Goal: Task Accomplishment & Management: Complete application form

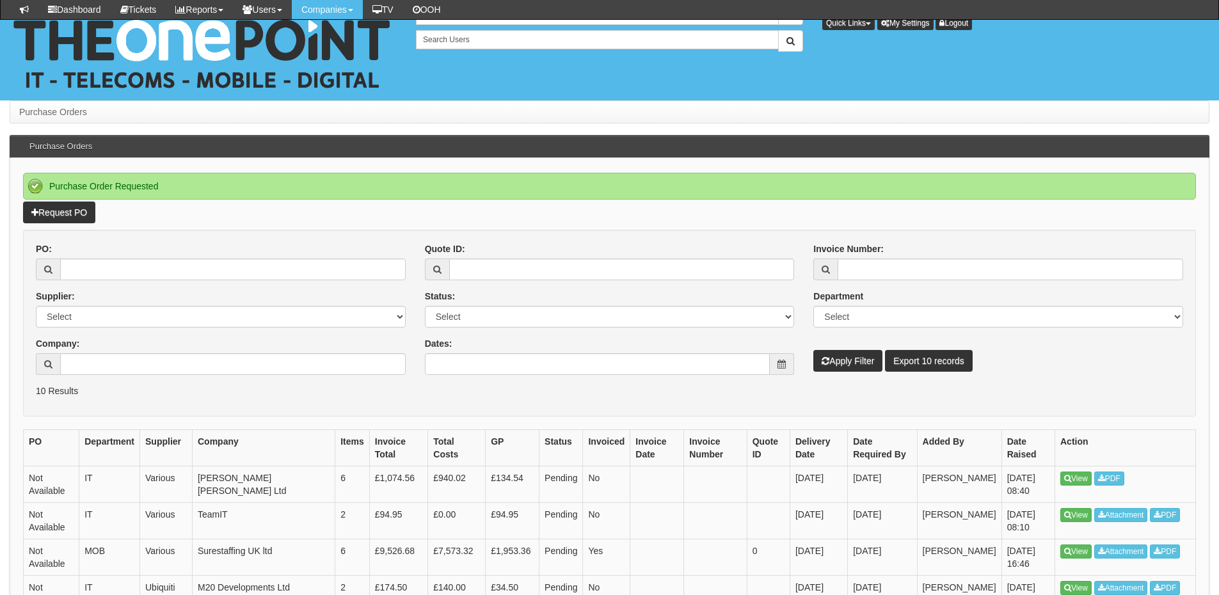
scroll to position [128, 0]
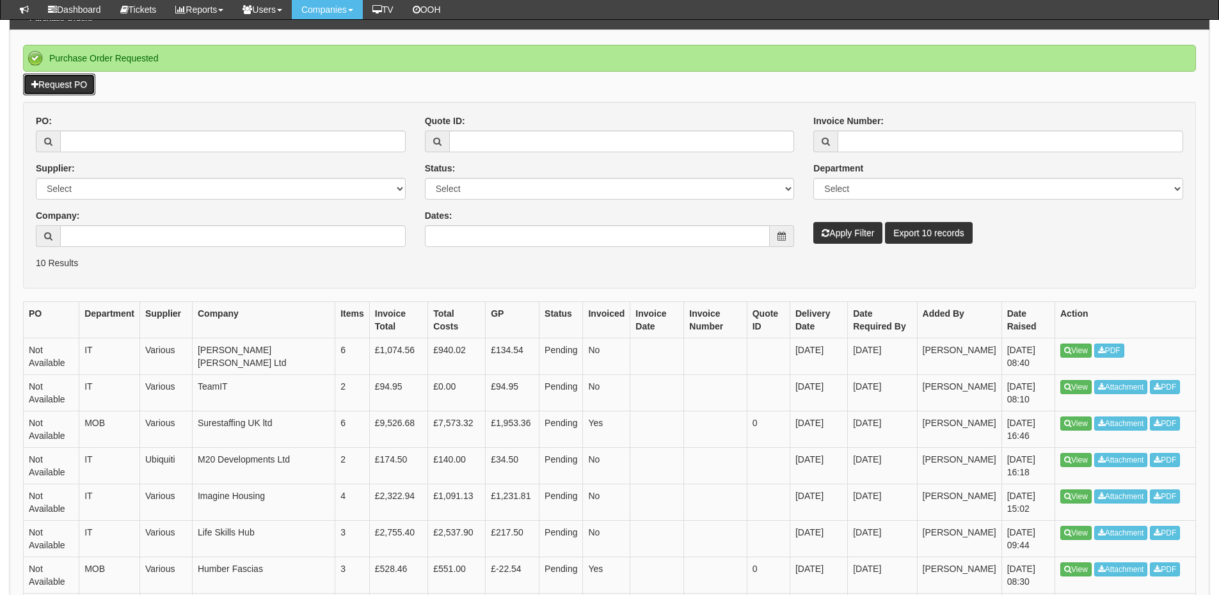
click at [77, 81] on link "Request PO" at bounding box center [59, 85] width 72 height 22
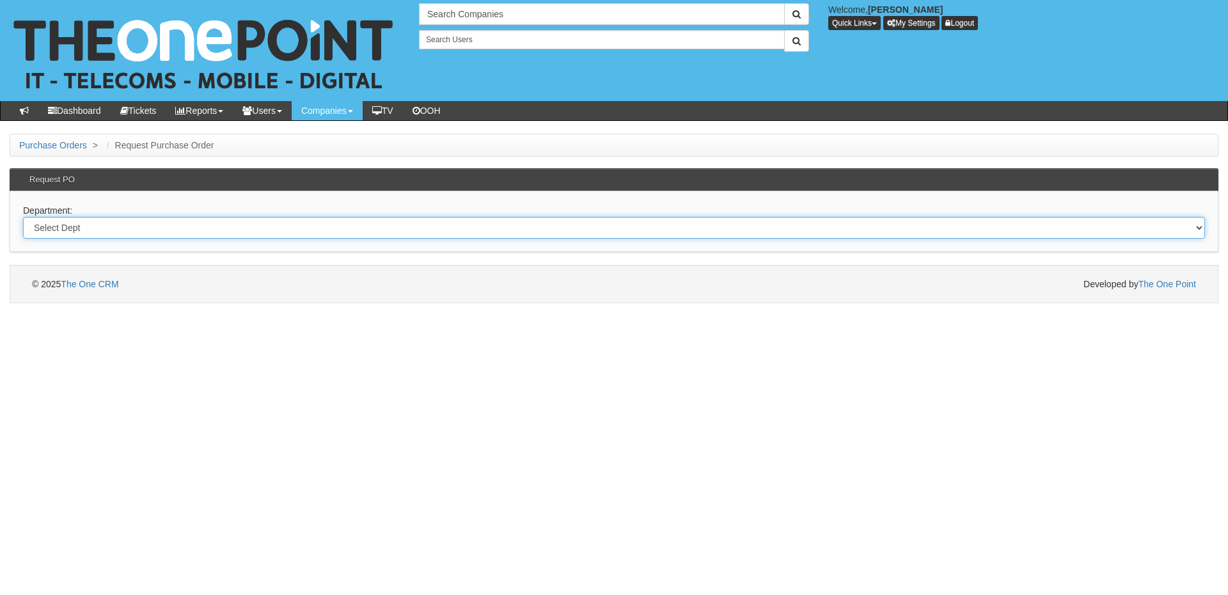
drag, startPoint x: 210, startPoint y: 219, endPoint x: 209, endPoint y: 226, distance: 7.3
click at [210, 219] on select "Select Dept Digital Internal IT Mobiles Marketing Telecoms" at bounding box center [614, 228] width 1182 height 22
select select "?pipeID=&dept=IT"
click at [23, 217] on select "Select Dept Digital Internal IT Mobiles Marketing Telecoms" at bounding box center [614, 228] width 1182 height 22
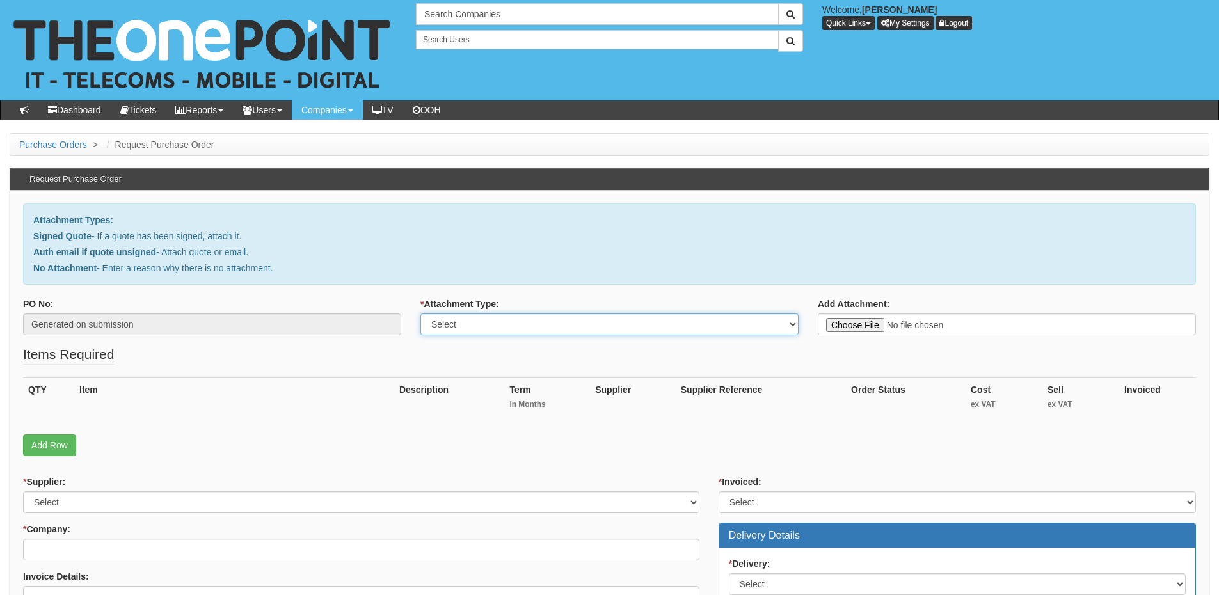
drag, startPoint x: 507, startPoint y: 317, endPoint x: 500, endPoint y: 328, distance: 13.0
click at [507, 317] on select "Select Signed Quote Auth email with quote if unsigned No Attachment" at bounding box center [609, 324] width 378 height 22
select select "Signed Quote"
click at [420, 313] on select "Select Signed Quote Auth email with quote if unsigned No Attachment" at bounding box center [609, 324] width 378 height 22
type input "C:\fakepath\Norcon - New starter Chris Thompson (1).pdf"
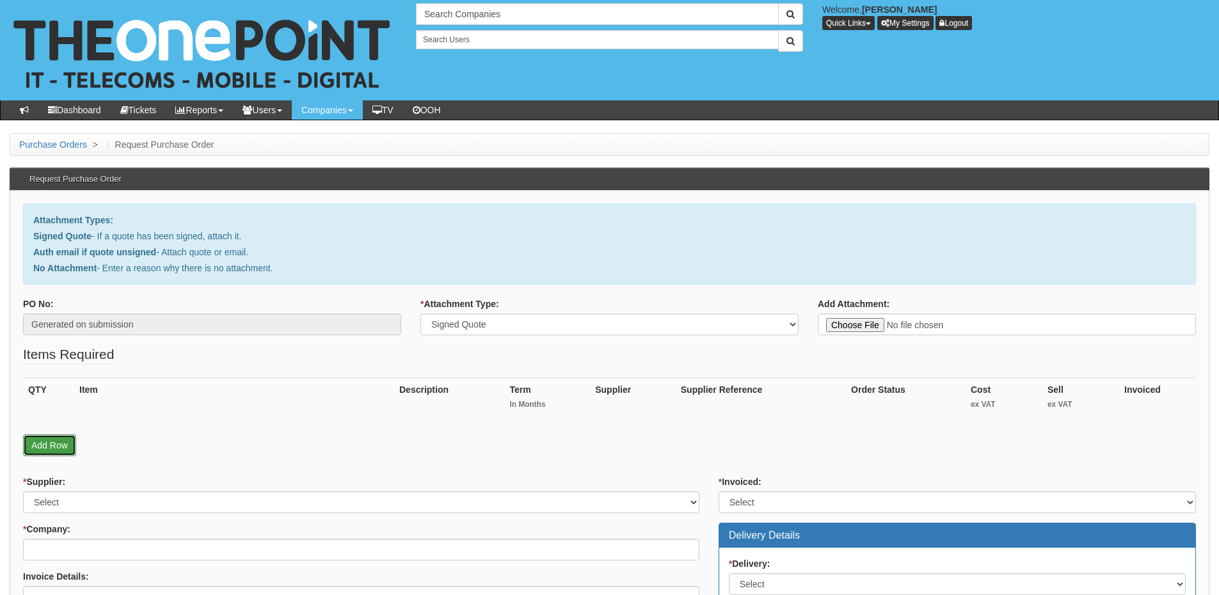
click at [62, 441] on link "Add Row" at bounding box center [49, 445] width 53 height 22
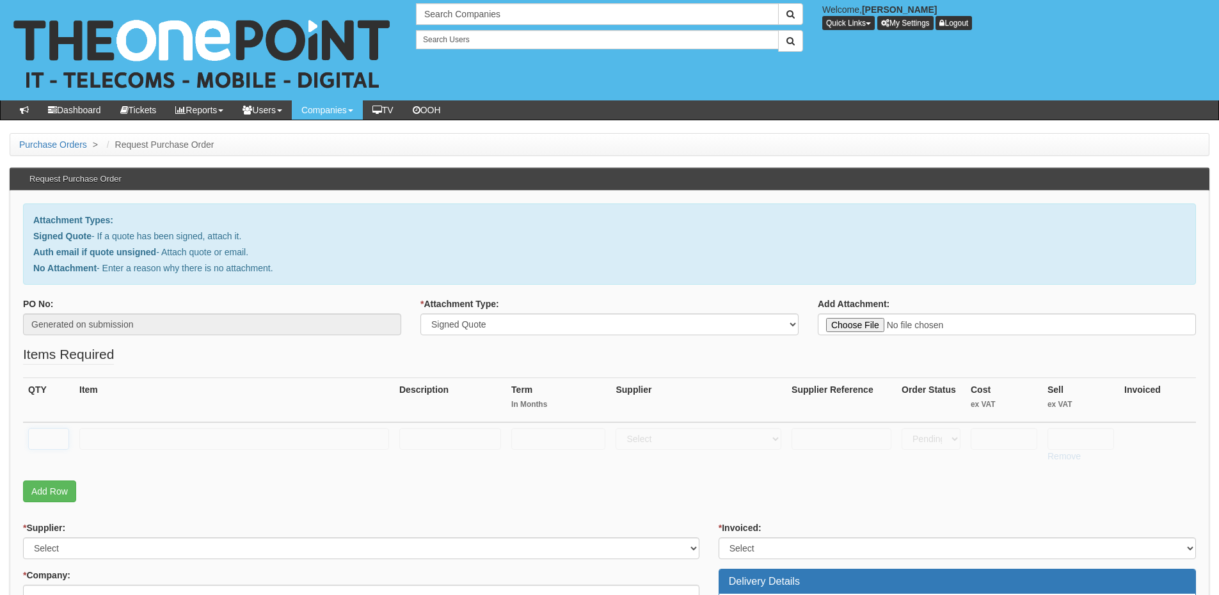
click at [47, 432] on input "text" at bounding box center [48, 439] width 41 height 22
type input "1"
click at [51, 489] on link "Add Row" at bounding box center [49, 491] width 53 height 22
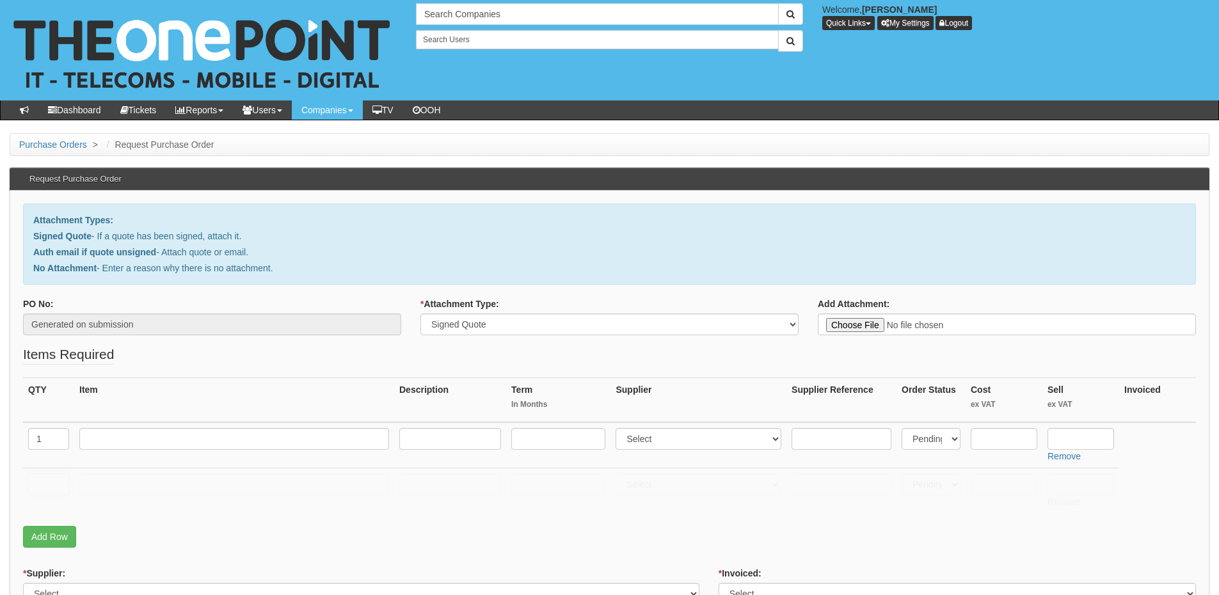
click at [47, 485] on input "text" at bounding box center [48, 484] width 41 height 22
type input "1"
click at [93, 488] on input "text" at bounding box center [234, 484] width 310 height 22
type input "Delivery"
click at [1068, 486] on input "text" at bounding box center [1080, 484] width 67 height 22
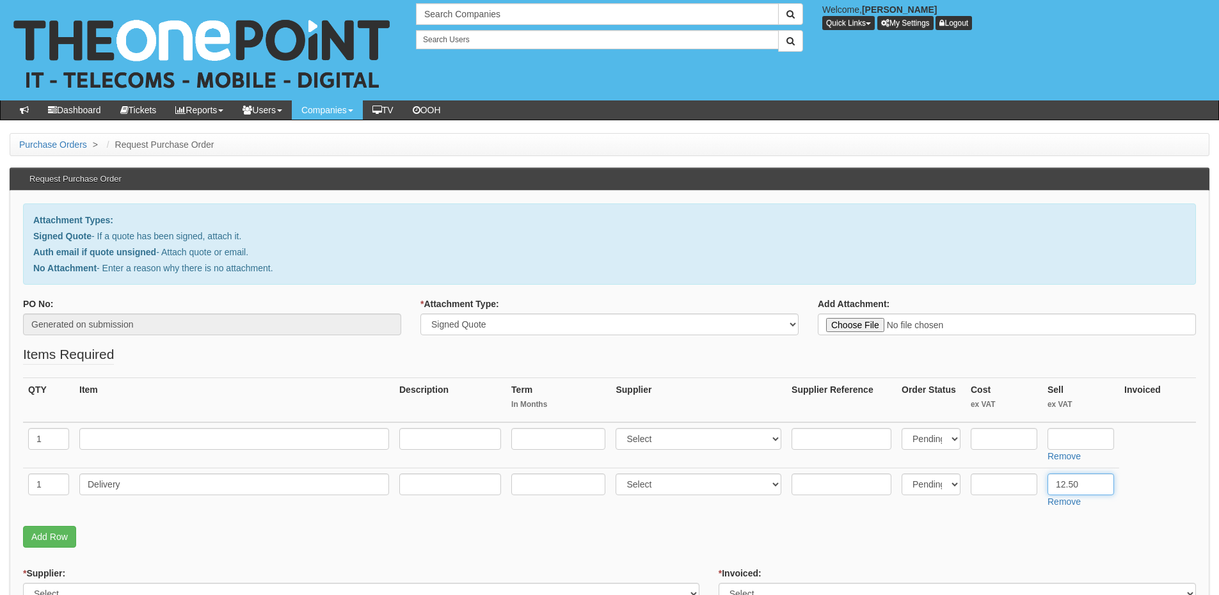
type input "12.50"
click at [108, 443] on input "text" at bounding box center [234, 439] width 310 height 22
paste input "HP 250 i7 16GB 15.6""
type input "HP 250 i7 16GB 15.6""
click at [484, 447] on input "text" at bounding box center [450, 439] width 102 height 22
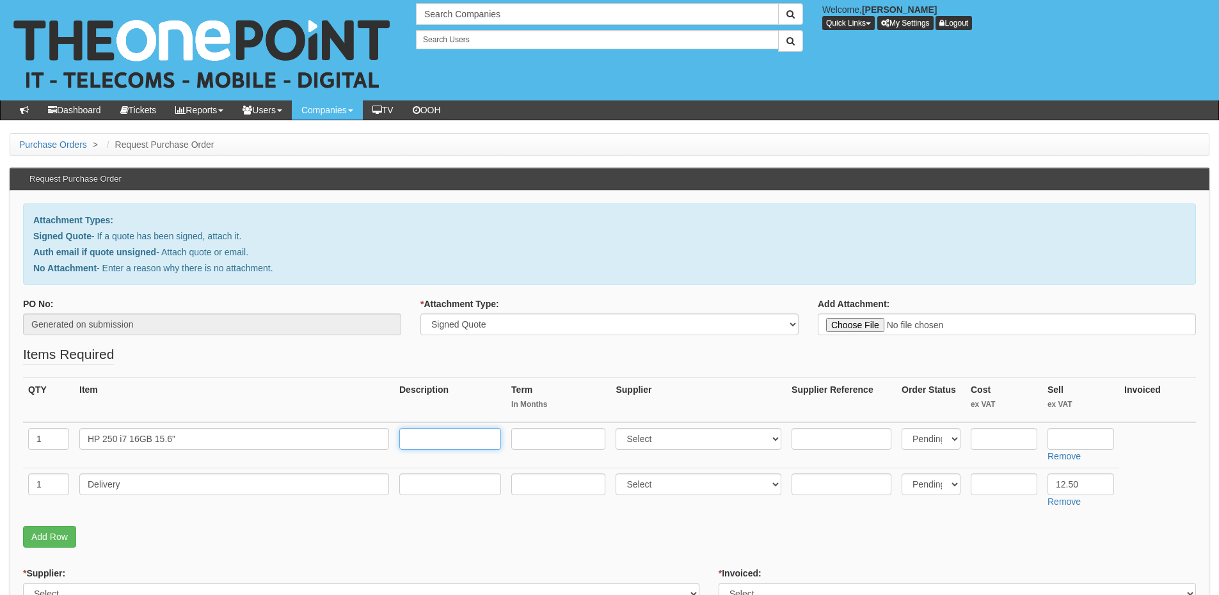
click at [461, 434] on input "text" at bounding box center [450, 439] width 102 height 22
paste input "FHD 512GB SSD Win 11 Pro"
type input "FHD 512GB SSD Win 11 Pro"
click at [658, 438] on select "Select 123 REG.co.uk 1Password 3 4Gon AA Jones Electric Ltd Abzorb Access Group…" at bounding box center [698, 439] width 166 height 22
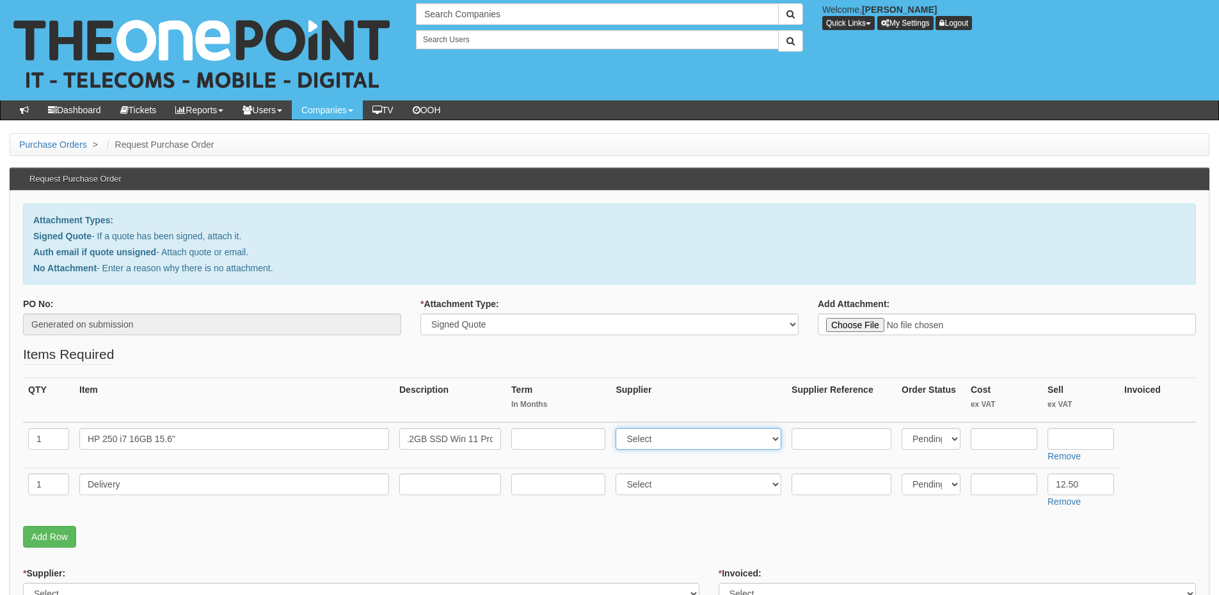
scroll to position [0, 0]
select select "87"
click at [619, 428] on select "Select 123 REG.co.uk 1Password 3 4Gon AA Jones Electric Ltd Abzorb Access Group…" at bounding box center [698, 439] width 166 height 22
click at [1088, 432] on input "text" at bounding box center [1080, 439] width 67 height 22
type input "718.80"
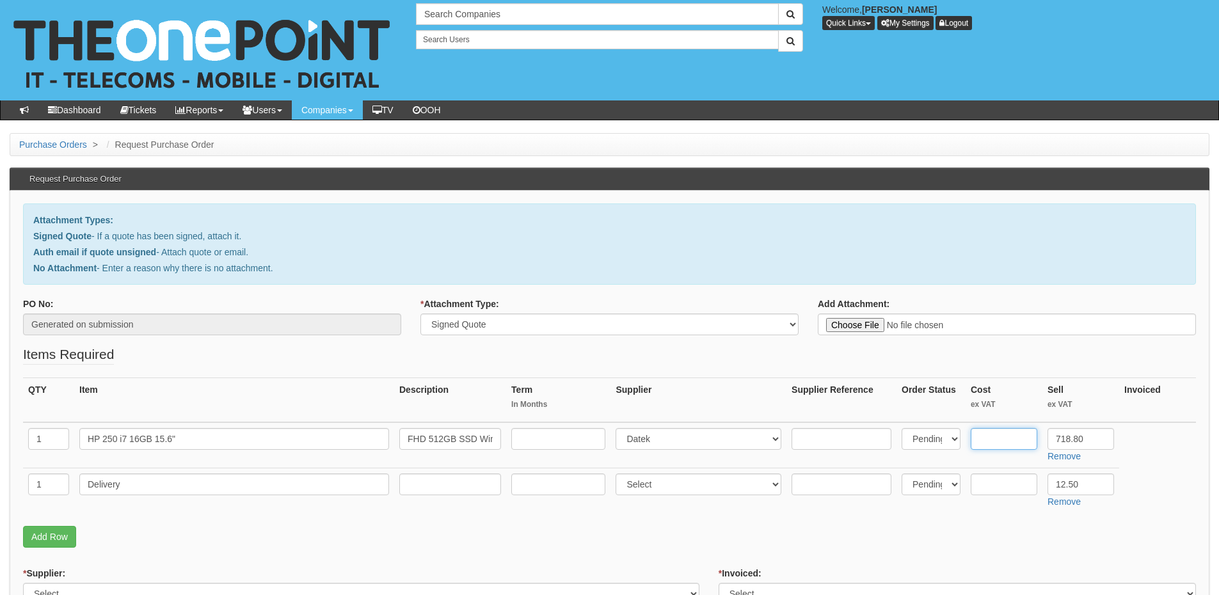
click at [993, 432] on input "text" at bounding box center [1004, 439] width 67 height 22
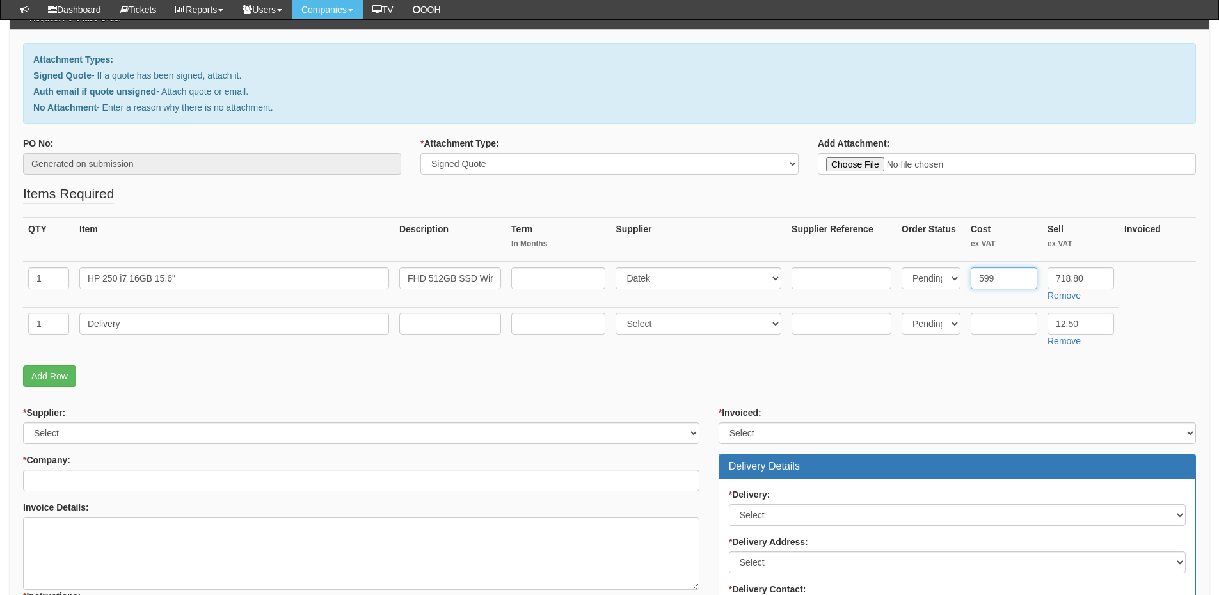
type input "599"
click at [845, 285] on input "text" at bounding box center [841, 278] width 100 height 22
paste input "9B9R8EA"
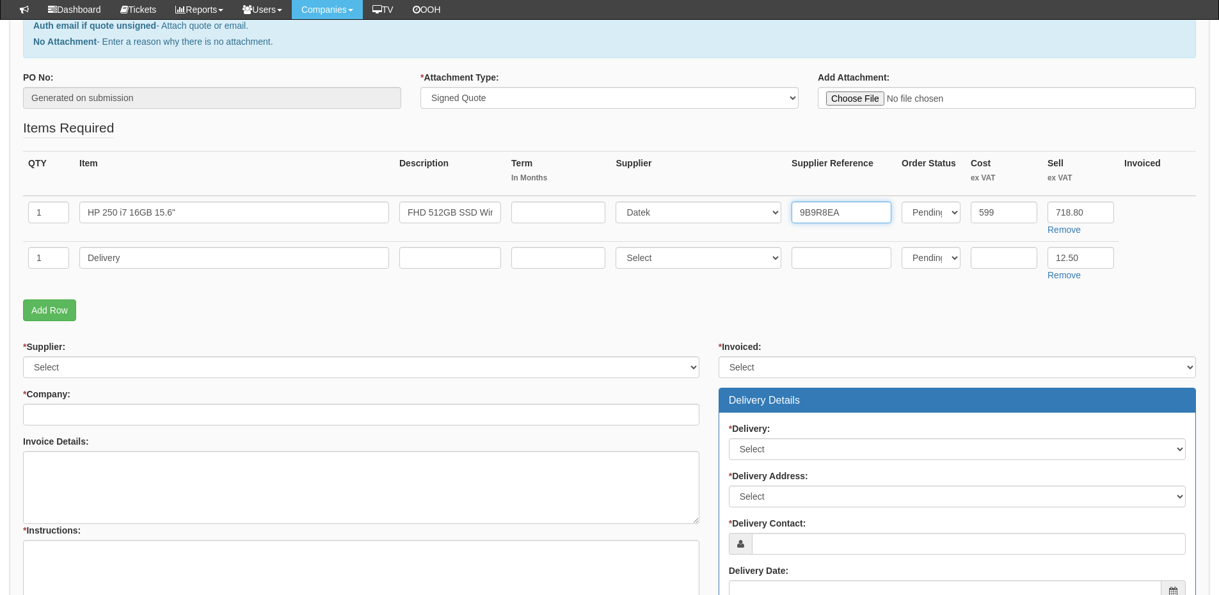
scroll to position [256, 0]
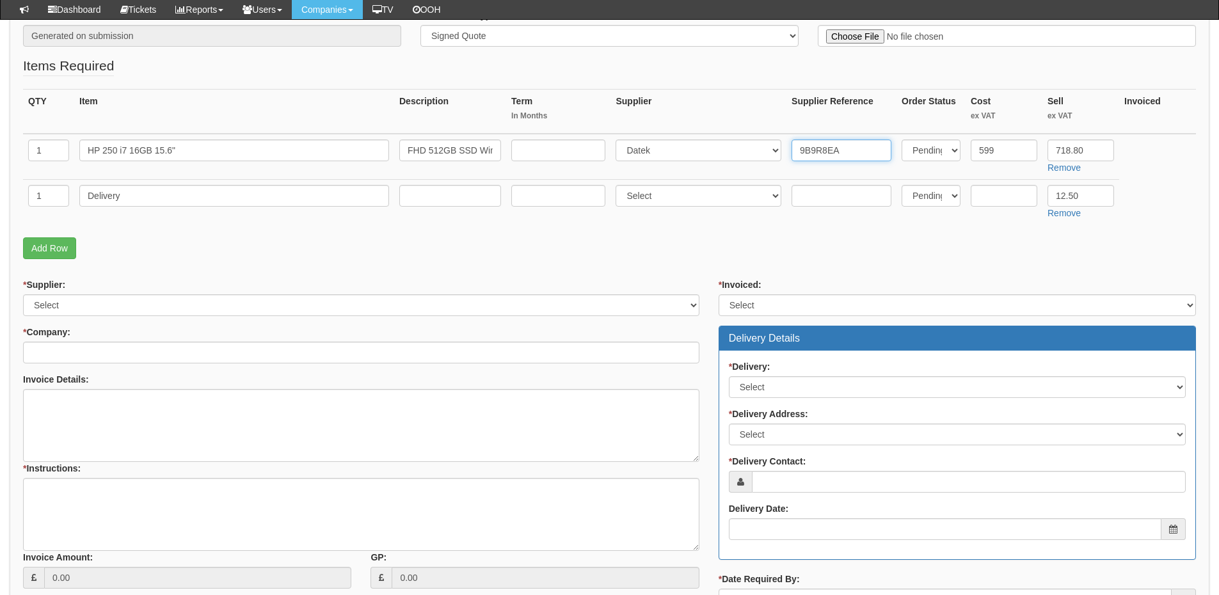
type input "9B9R8EA"
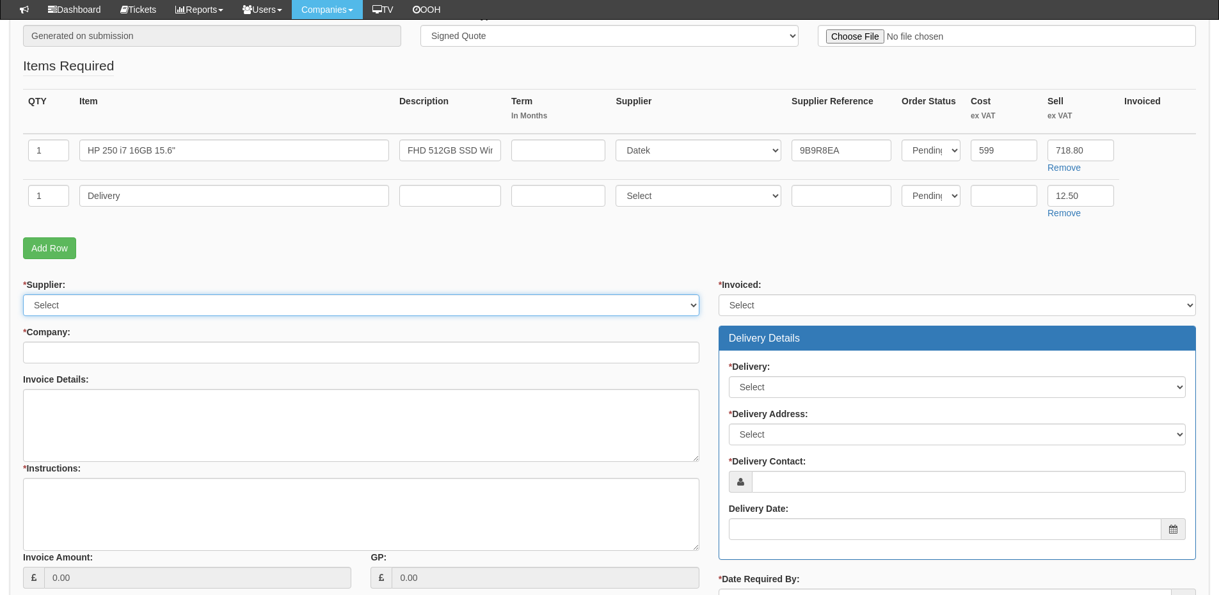
click at [53, 299] on select "Select 123 REG.co.uk 1Password 3 4Gon AA Jones Electric Ltd Abzorb Access Group…" at bounding box center [361, 305] width 676 height 22
select select "87"
click at [23, 294] on select "Select 123 REG.co.uk 1Password 3 4Gon AA Jones Electric Ltd Abzorb Access Group…" at bounding box center [361, 305] width 676 height 22
click at [62, 353] on input "* Company:" at bounding box center [361, 353] width 676 height 22
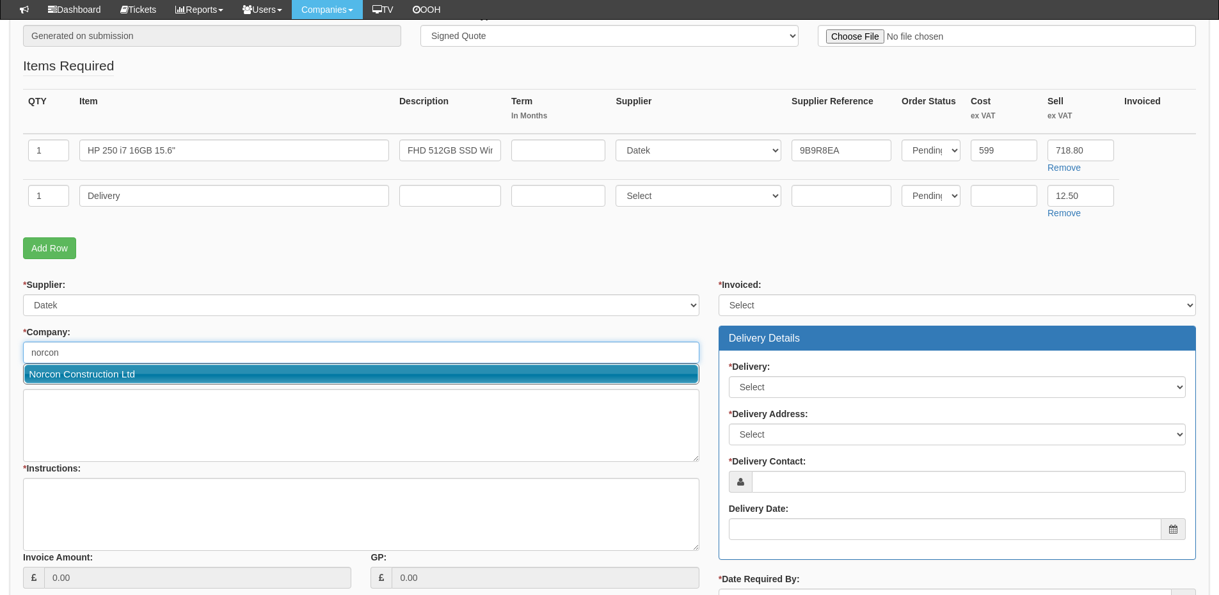
click at [83, 374] on link "Norcon Construction Ltd" at bounding box center [361, 374] width 674 height 19
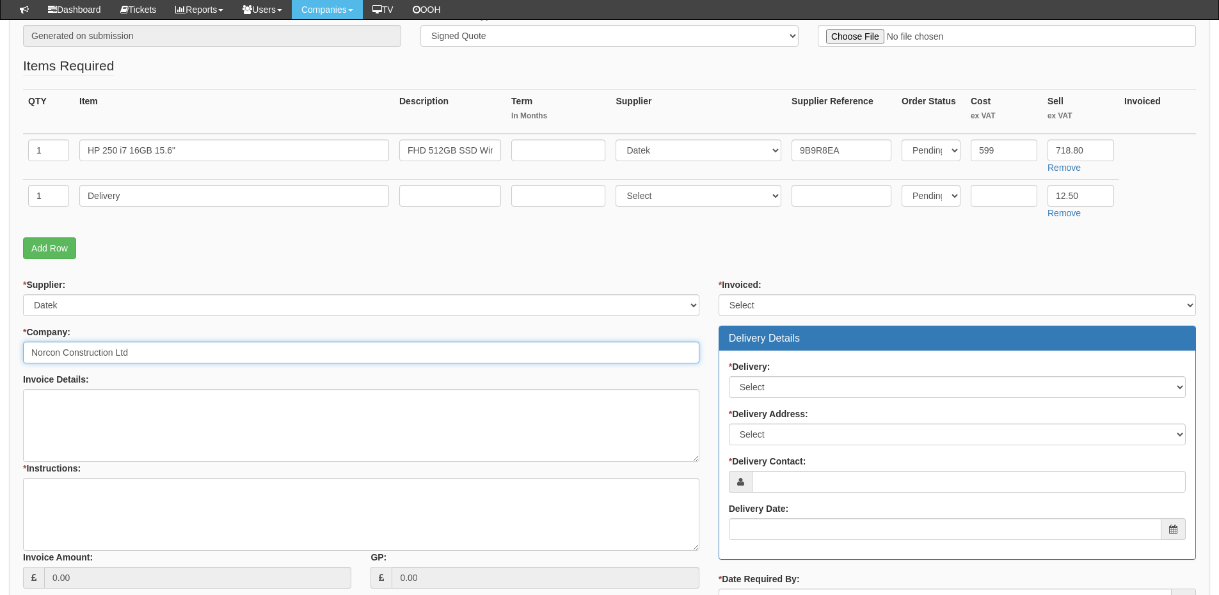
type input "Norcon Construction Ltd"
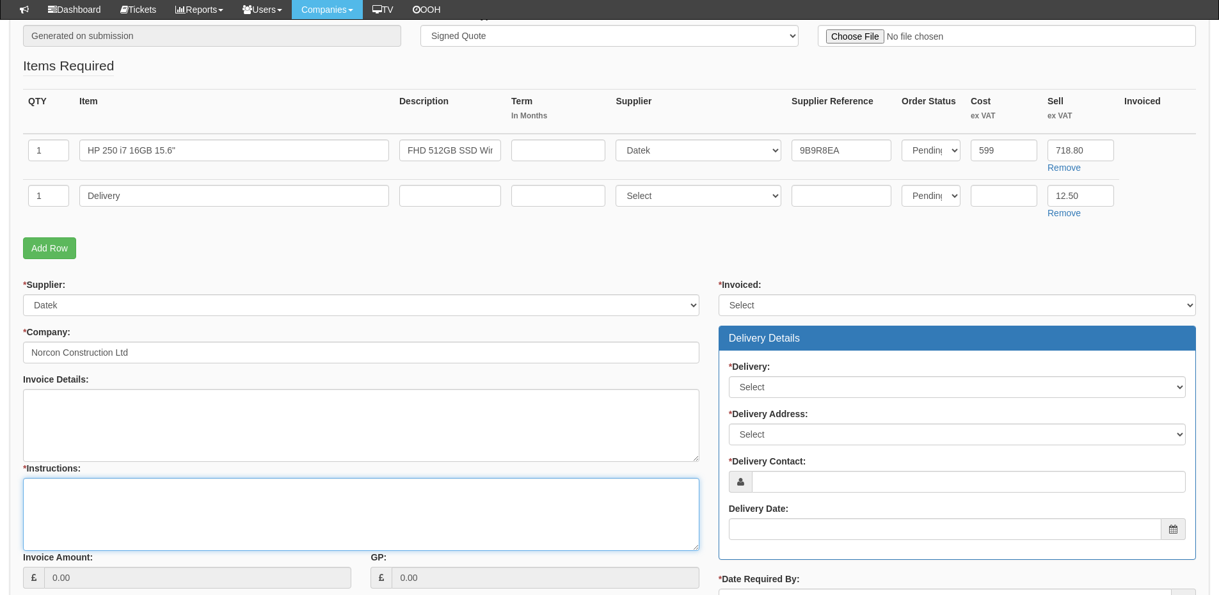
click at [56, 525] on textarea "* Instructions:" at bounding box center [361, 514] width 676 height 73
type textarea "1x new laptop"
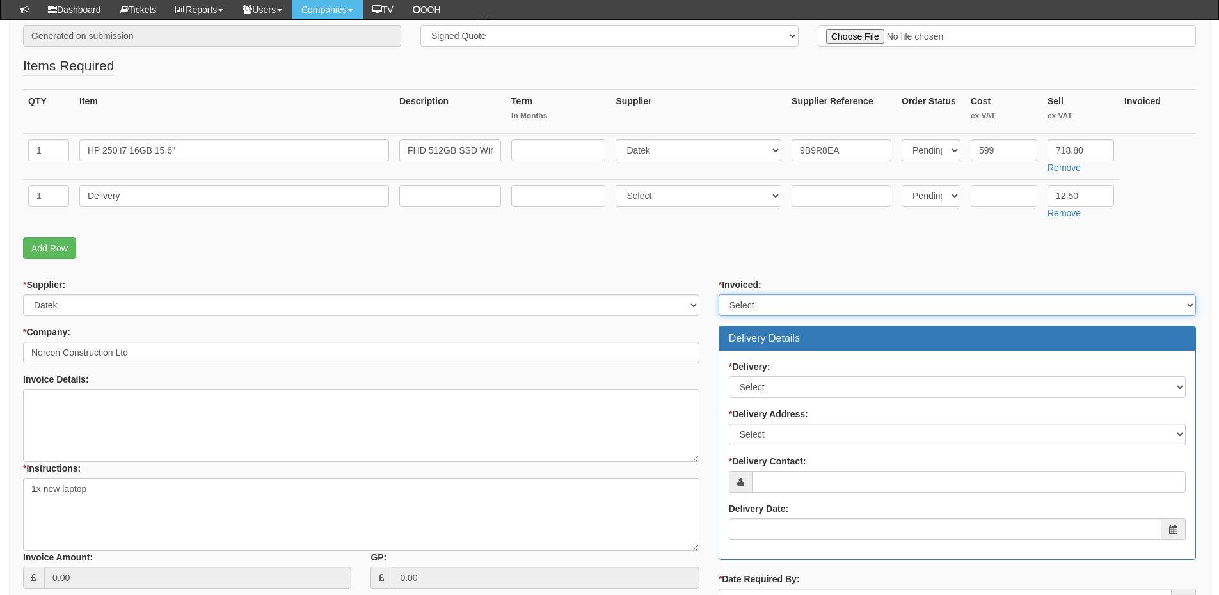
click at [844, 310] on select "Select Yes No N/A STB (part of order)" at bounding box center [956, 305] width 477 height 22
select select "2"
click at [718, 294] on select "Select Yes No N/A STB (part of order)" at bounding box center [956, 305] width 477 height 22
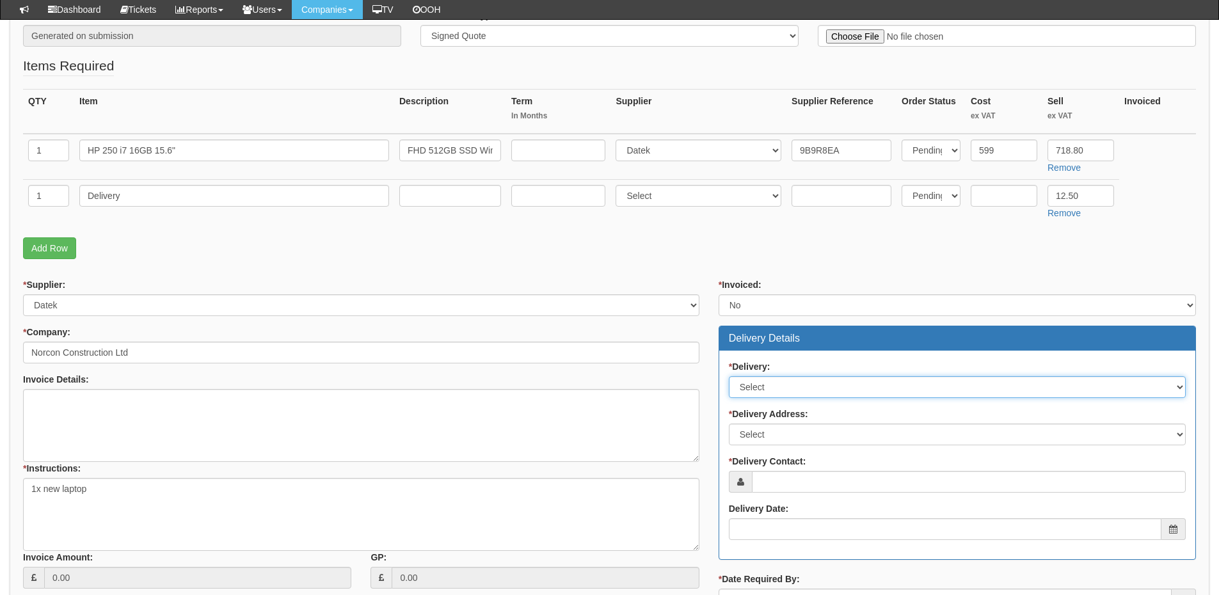
drag, startPoint x: 823, startPoint y: 386, endPoint x: 818, endPoint y: 397, distance: 12.3
click at [822, 386] on select "Select No Not Applicable Yes" at bounding box center [957, 387] width 457 height 22
click at [729, 376] on select "Select No Not Applicable Yes" at bounding box center [957, 387] width 457 height 22
click at [796, 387] on select "Select No Not Applicable Yes" at bounding box center [957, 387] width 457 height 22
select select "1"
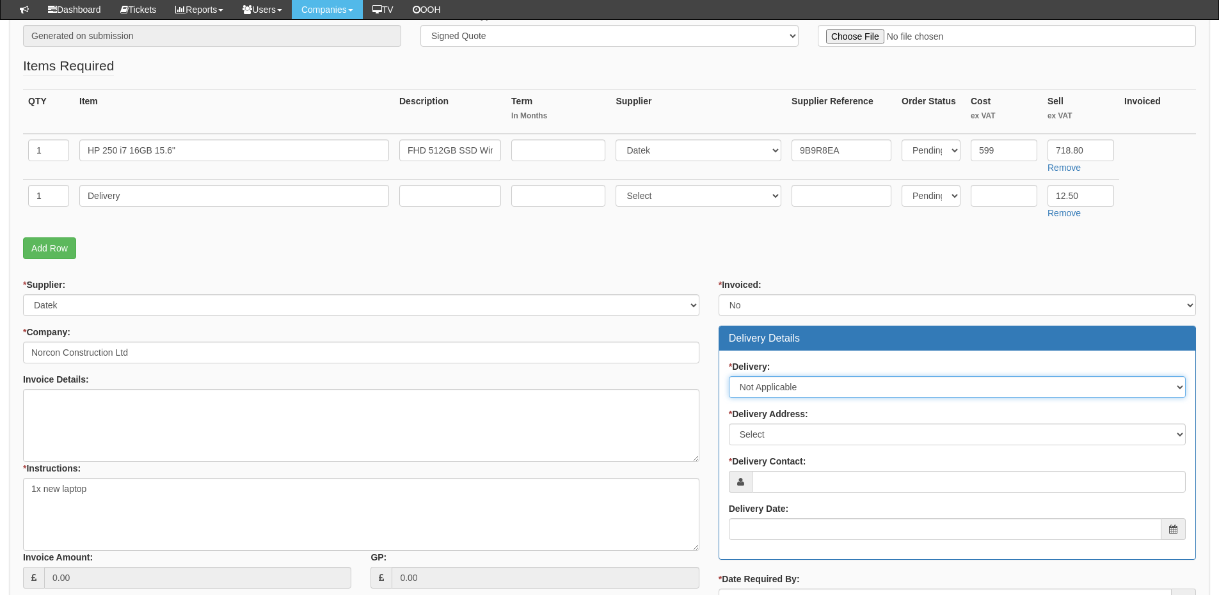
click at [729, 376] on select "Select No Not Applicable Yes" at bounding box center [957, 387] width 457 height 22
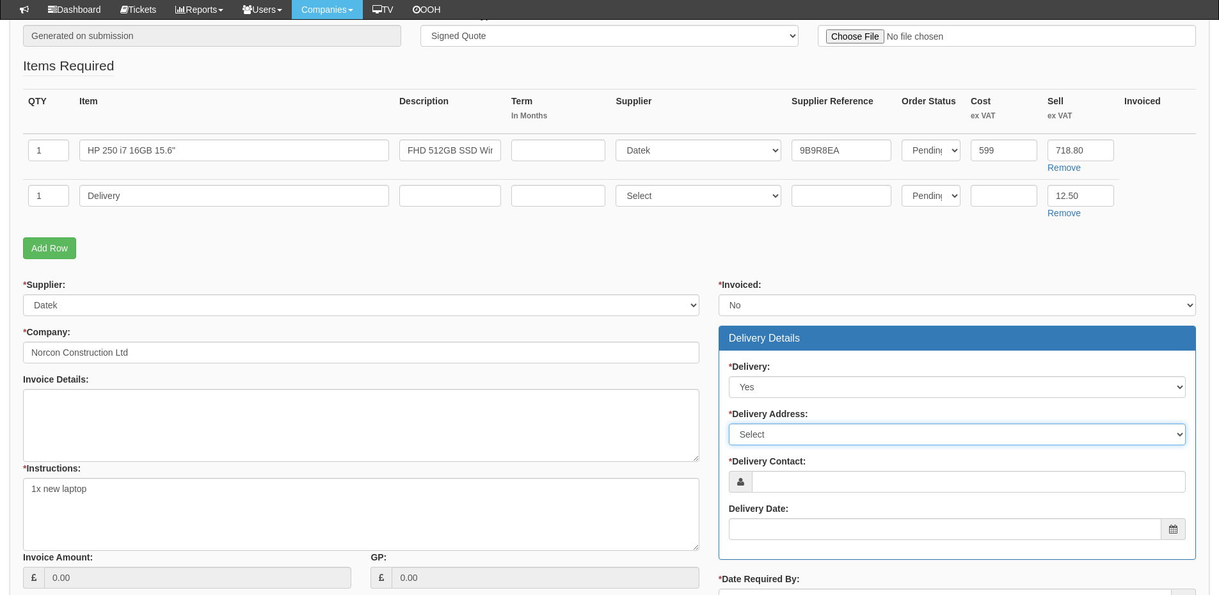
click at [781, 439] on select "Select Not Applicable Main Address - YO259FR Other" at bounding box center [957, 435] width 457 height 22
select select "other"
click at [729, 424] on select "Select Not Applicable Main Address - YO259FR Other" at bounding box center [957, 435] width 457 height 22
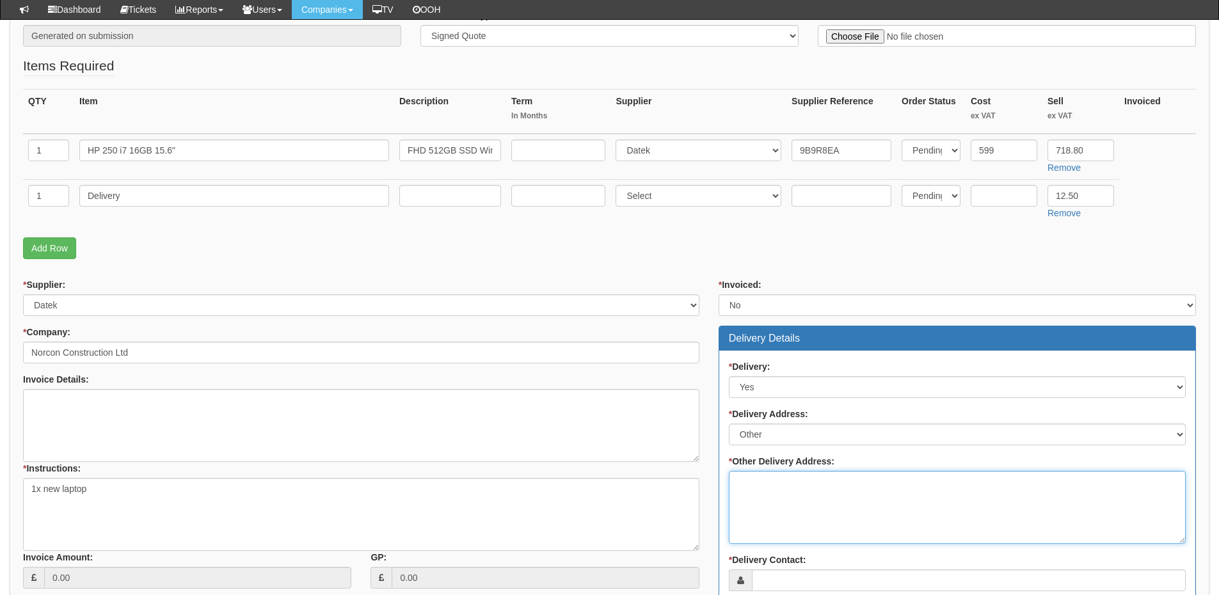
click at [769, 493] on textarea "* Other Delivery Address:" at bounding box center [957, 507] width 457 height 73
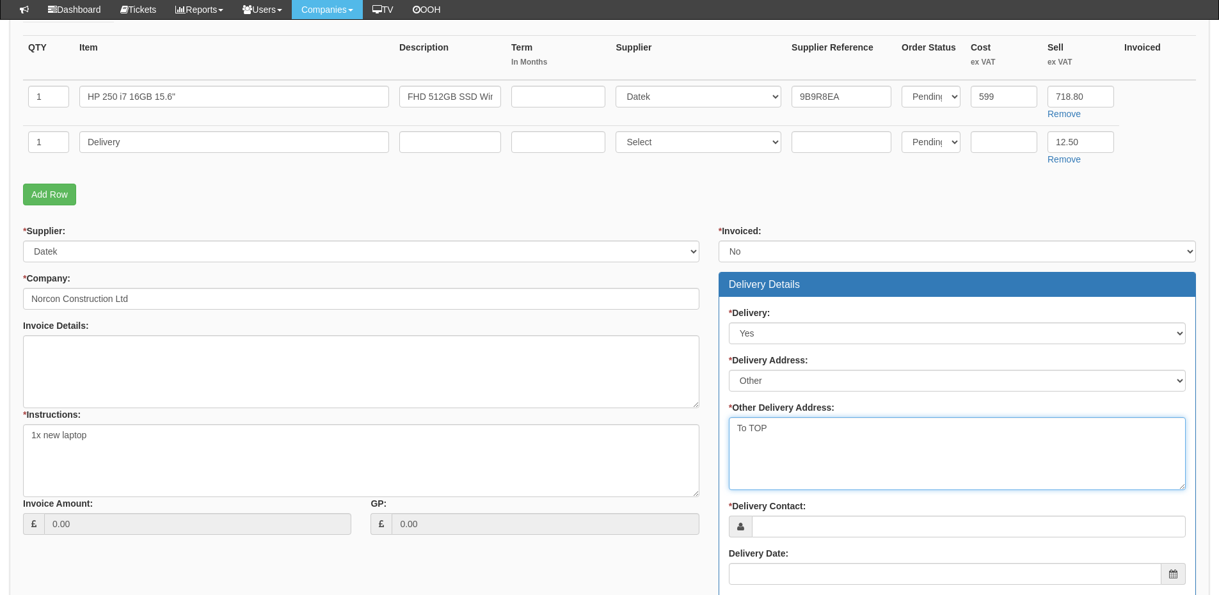
scroll to position [448, 0]
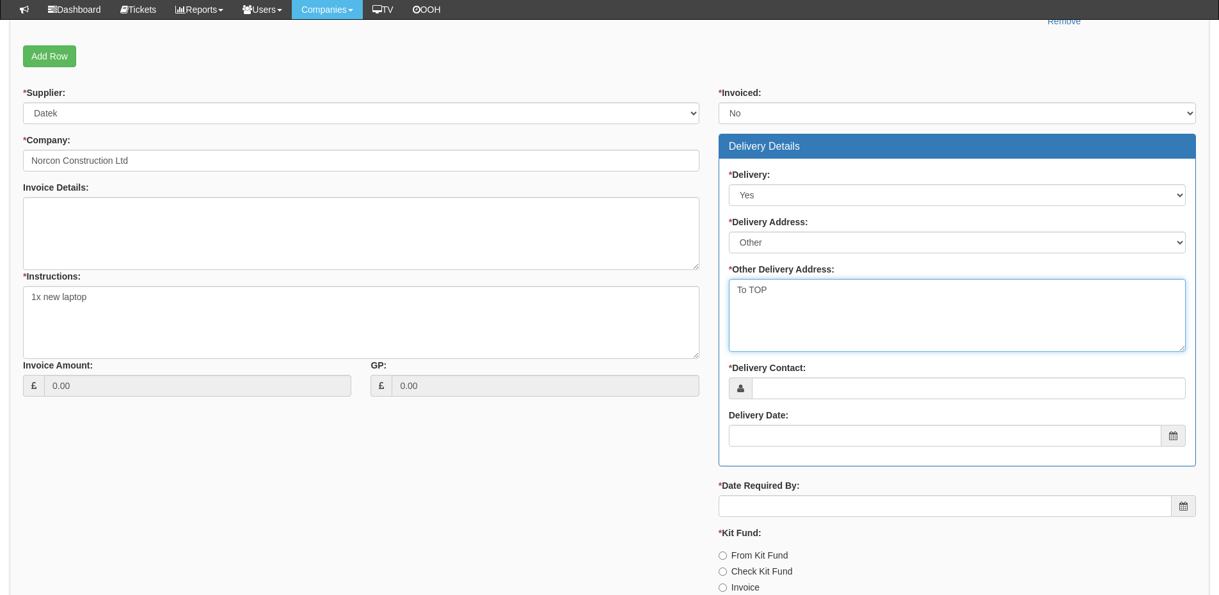
type textarea "To TOP"
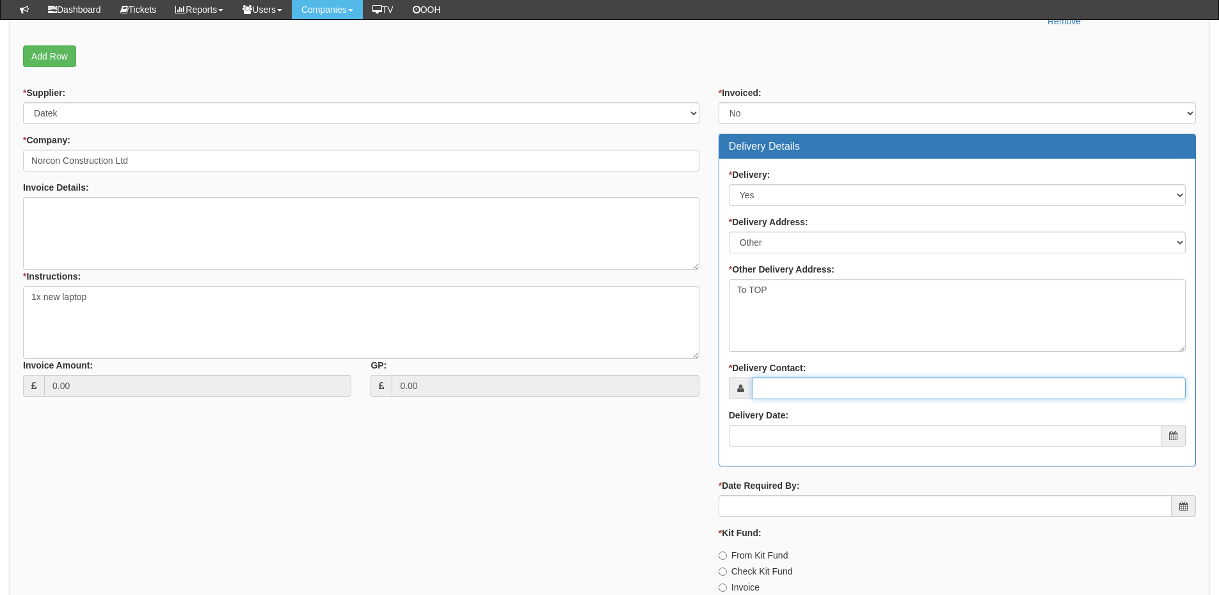
click at [767, 390] on input "* Delivery Contact:" at bounding box center [969, 388] width 434 height 22
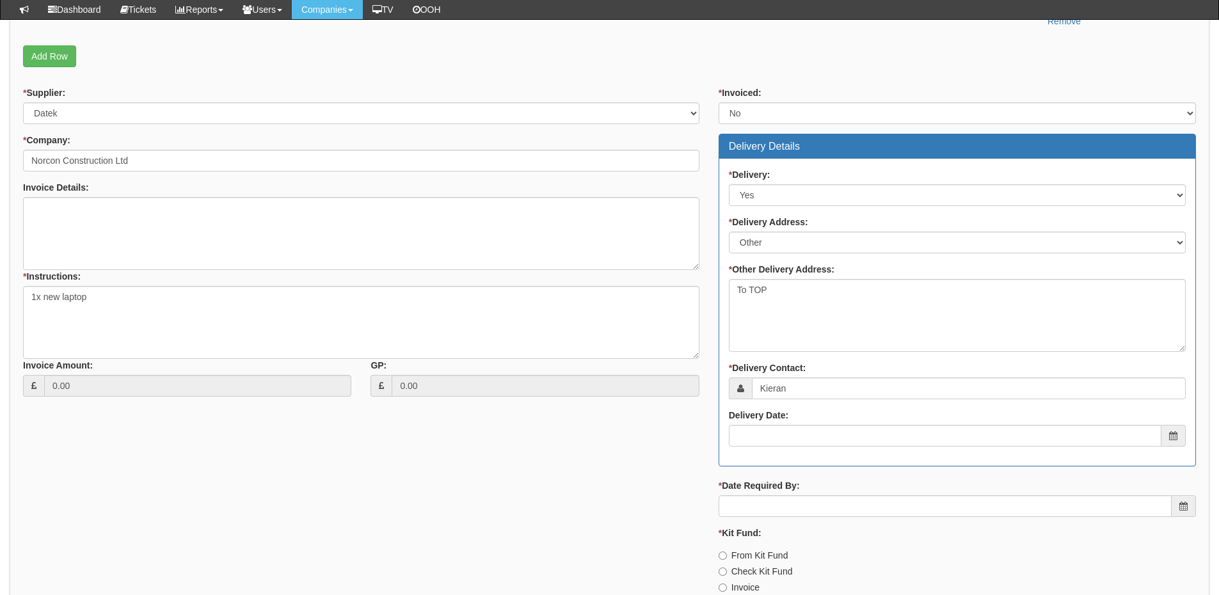
click at [846, 402] on div "* Delivery: Select No Not Applicable Yes * Delivery Address: Select Not Applica…" at bounding box center [957, 312] width 476 height 307
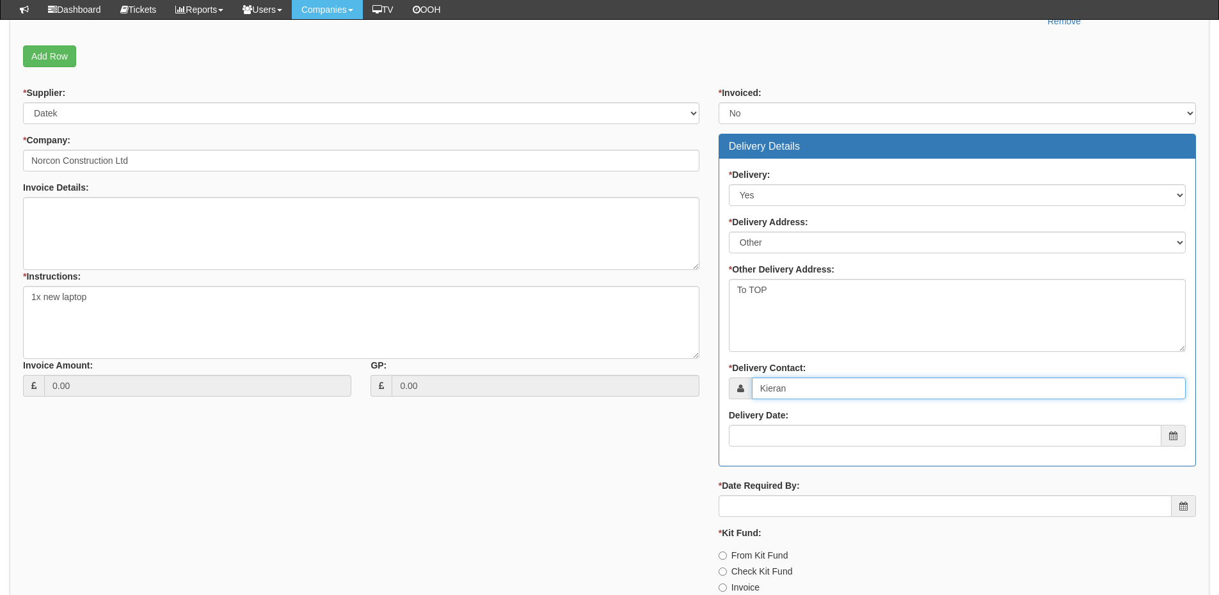
click at [844, 392] on input "Kieran" at bounding box center [969, 388] width 434 height 22
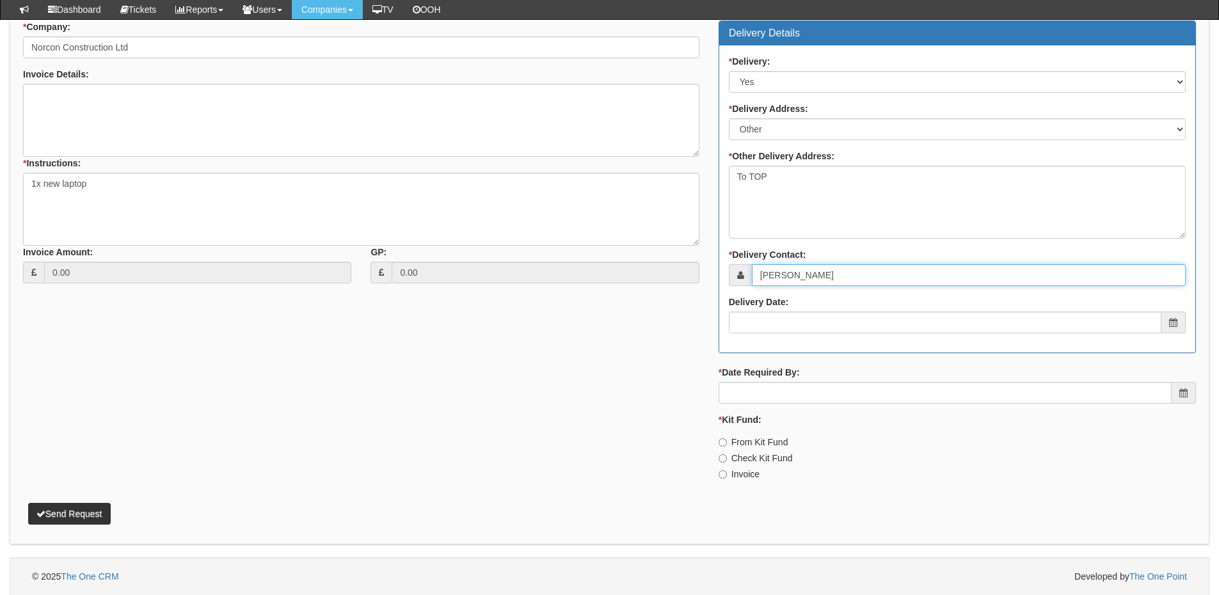
scroll to position [562, 0]
type input "Kieran James"
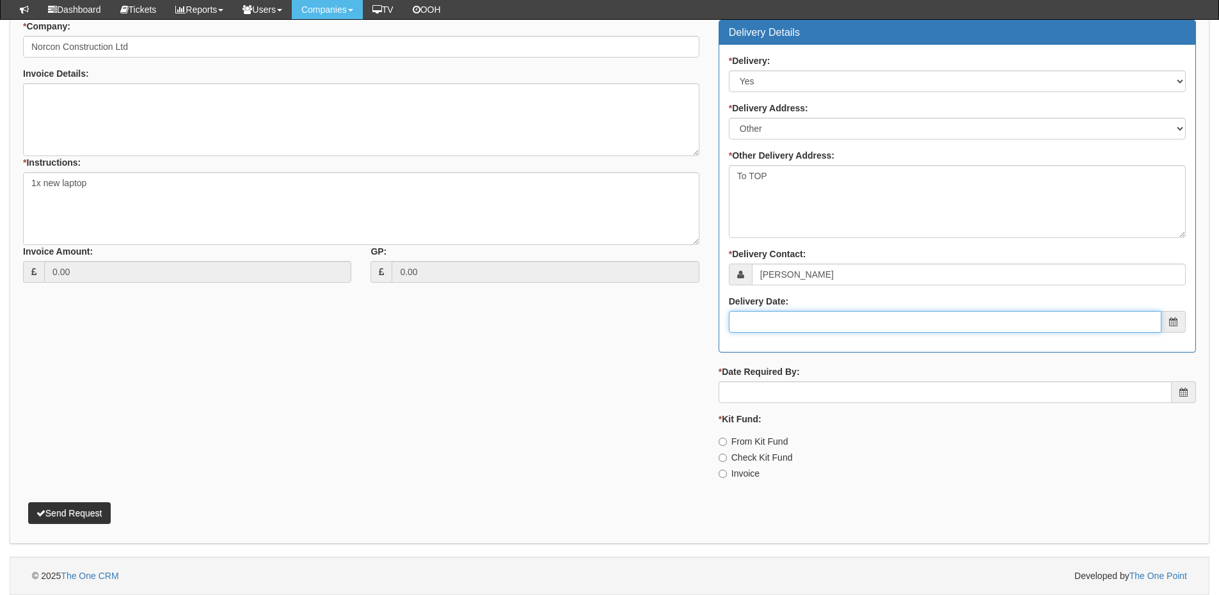
click at [818, 325] on input "Delivery Date:" at bounding box center [945, 322] width 432 height 22
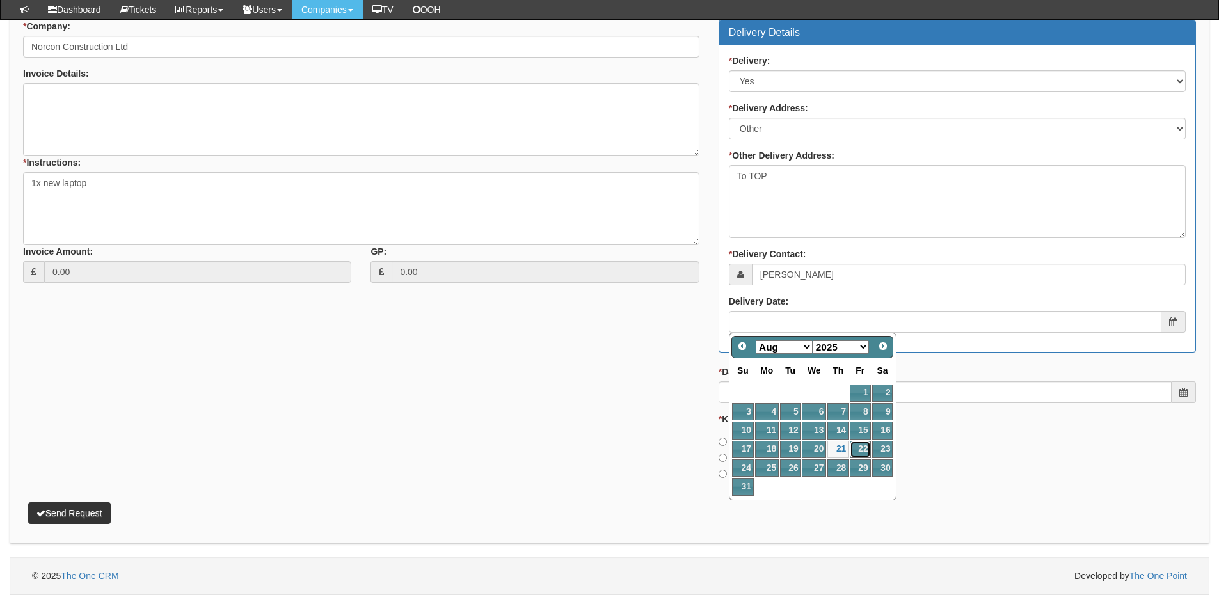
click at [859, 449] on link "22" at bounding box center [860, 449] width 20 height 17
type input "[DATE]"
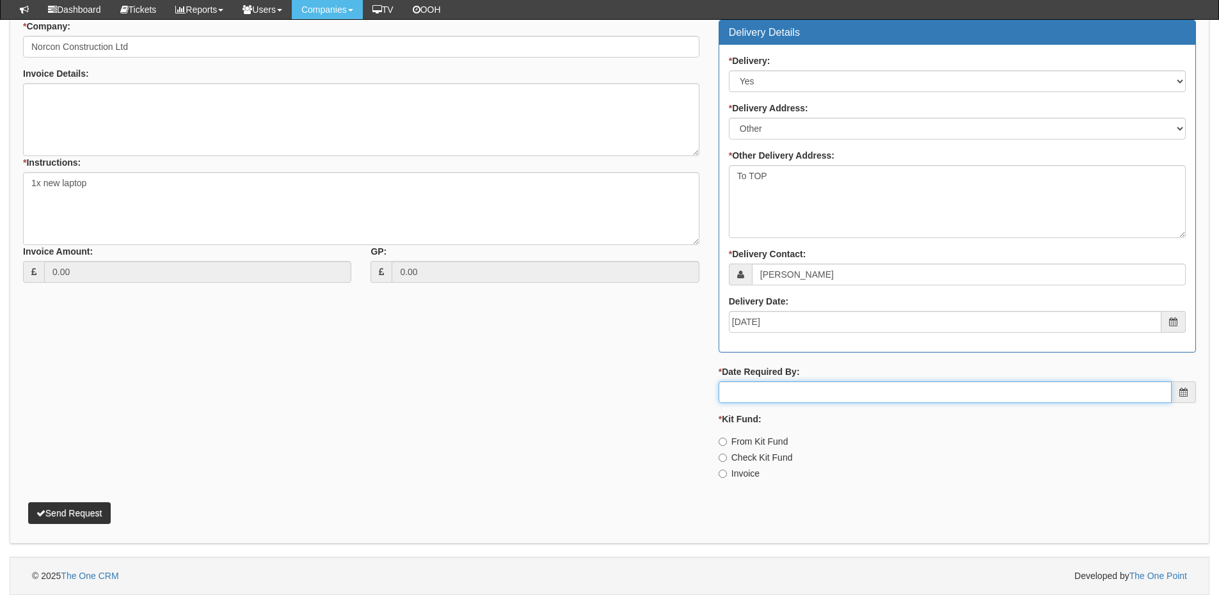
click at [832, 396] on input "* Date Required By:" at bounding box center [944, 392] width 453 height 22
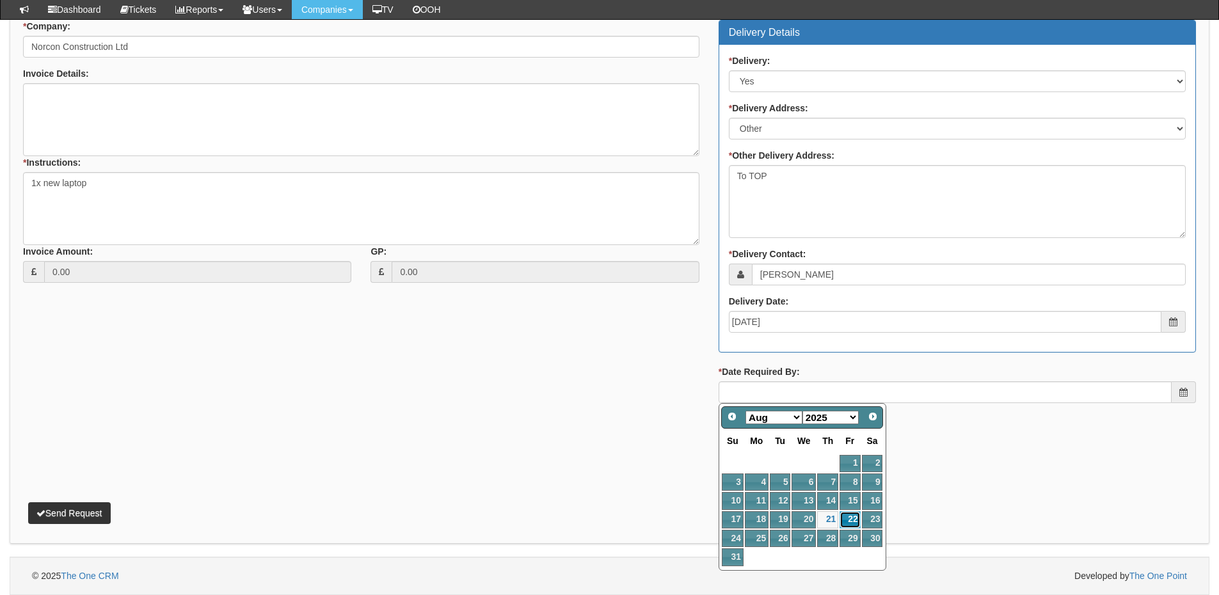
click at [850, 514] on link "22" at bounding box center [849, 519] width 20 height 17
type input "[DATE]"
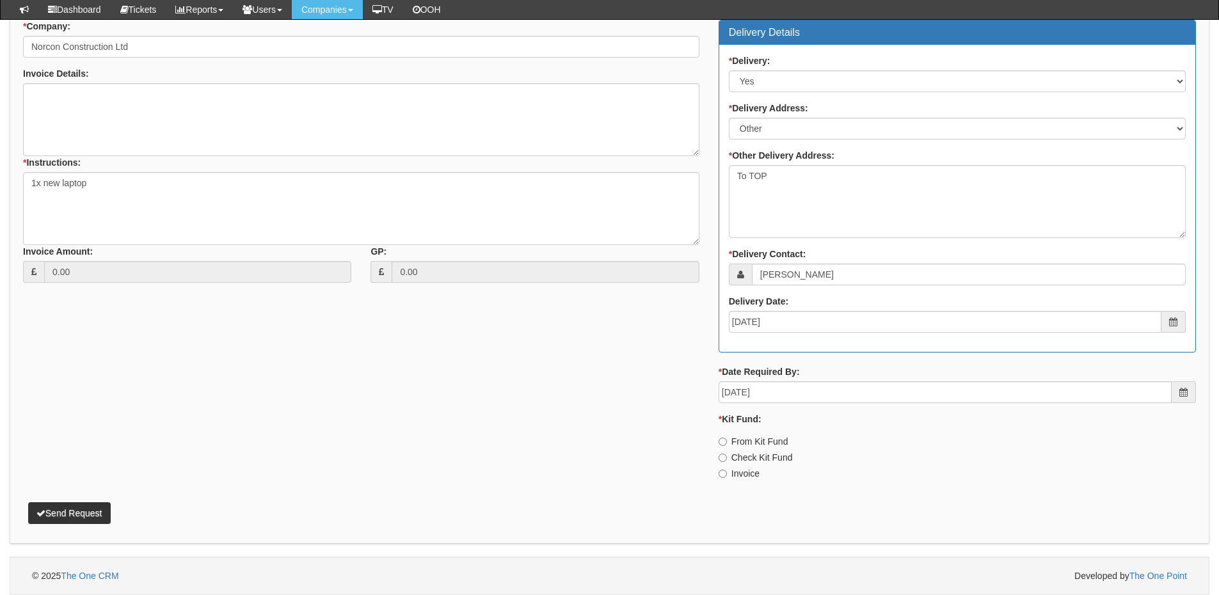
click at [741, 476] on label "Invoice" at bounding box center [738, 473] width 41 height 13
click at [727, 446] on input "Invoice" at bounding box center [722, 442] width 8 height 8
radio input "true"
click at [97, 518] on button "Send Request" at bounding box center [69, 513] width 83 height 22
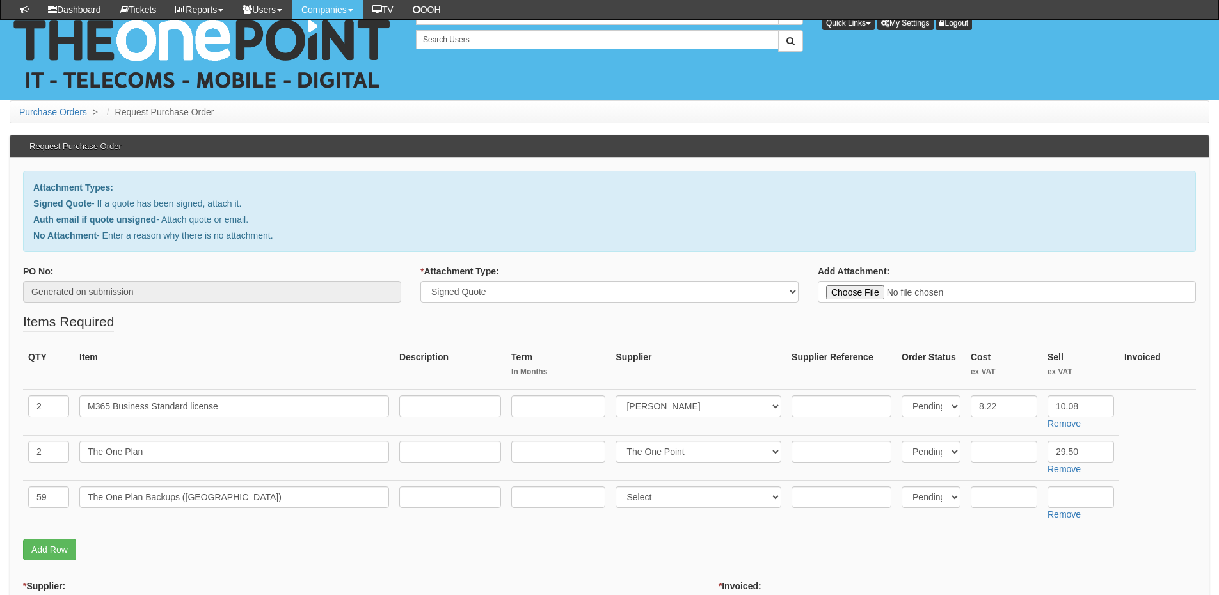
select select "Signed Quote"
select select "291"
select select "81"
select select "124"
select select "2"
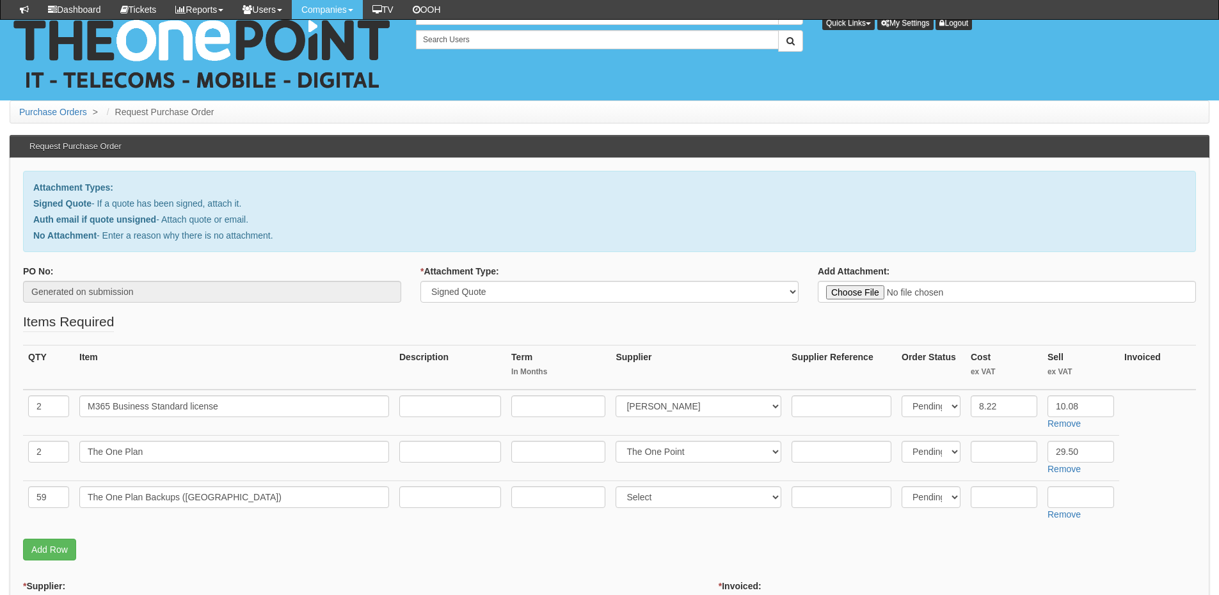
select select "3"
select select "N/A"
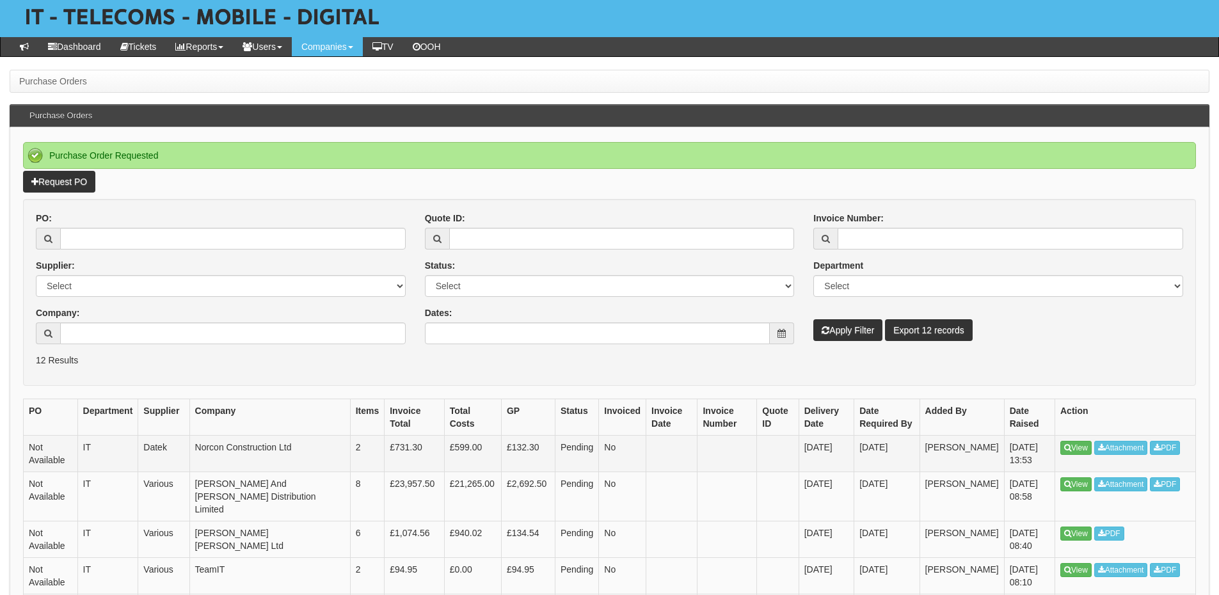
scroll to position [64, 0]
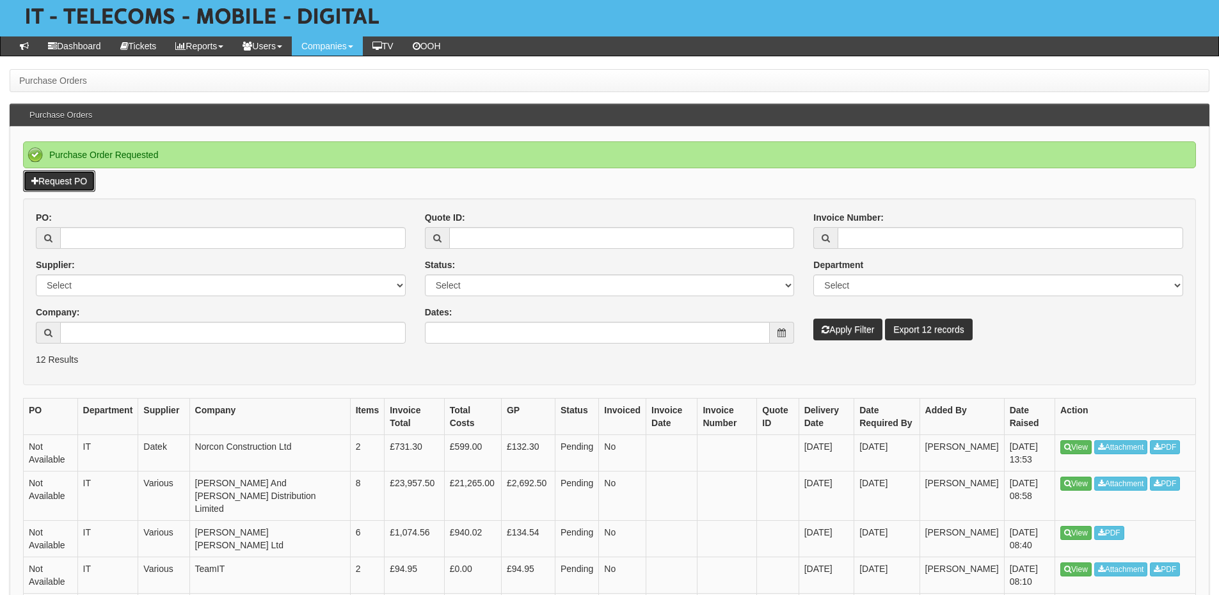
click at [86, 179] on link "Request PO" at bounding box center [59, 181] width 72 height 22
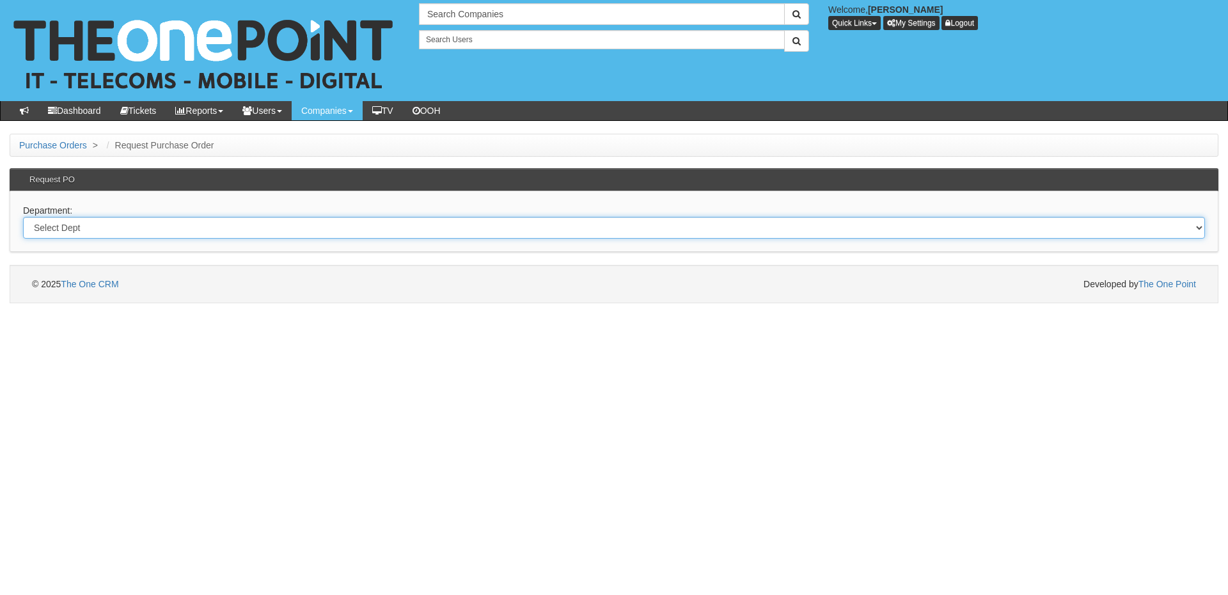
click at [145, 233] on select "Select Dept Digital Internal IT Mobiles Marketing Telecoms" at bounding box center [614, 228] width 1182 height 22
select select "?pipeID=&dept=IT"
click at [23, 217] on select "Select Dept Digital Internal IT Mobiles Marketing Telecoms" at bounding box center [614, 228] width 1182 height 22
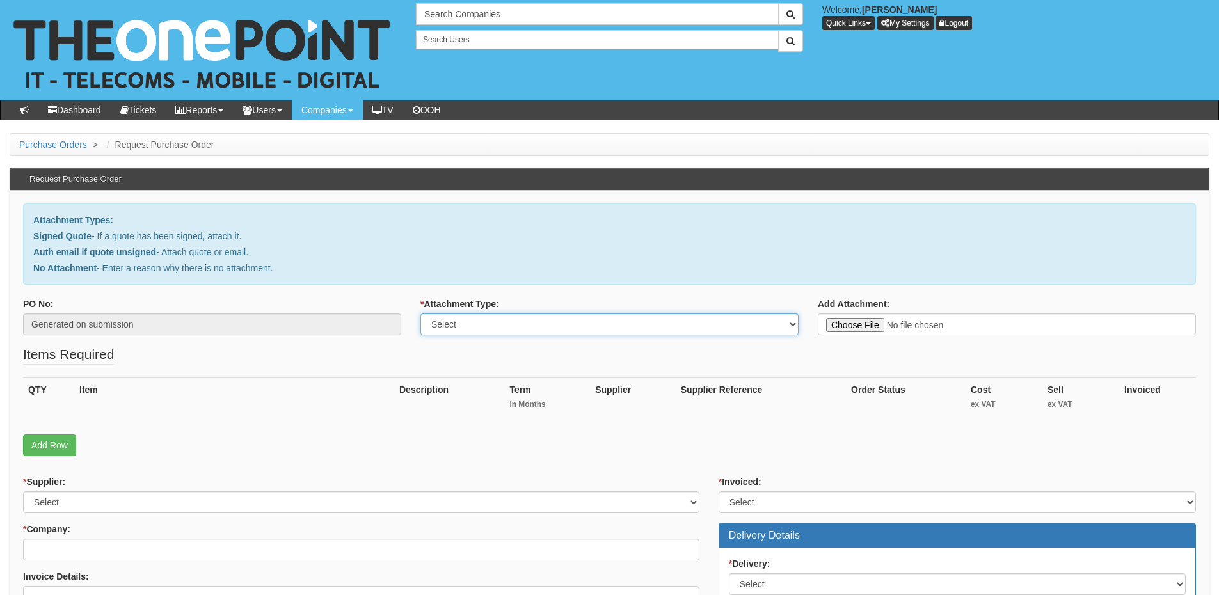
click at [488, 329] on select "Select Signed Quote Auth email with quote if unsigned No Attachment" at bounding box center [609, 324] width 378 height 22
select select "Signed Quote"
click at [420, 313] on select "Select Signed Quote Auth email with quote if unsigned No Attachment" at bounding box center [609, 324] width 378 height 22
type input "C:\fakepath\Cloverbrickwork.co.uk - I.T Support + M365 (1).pdf"
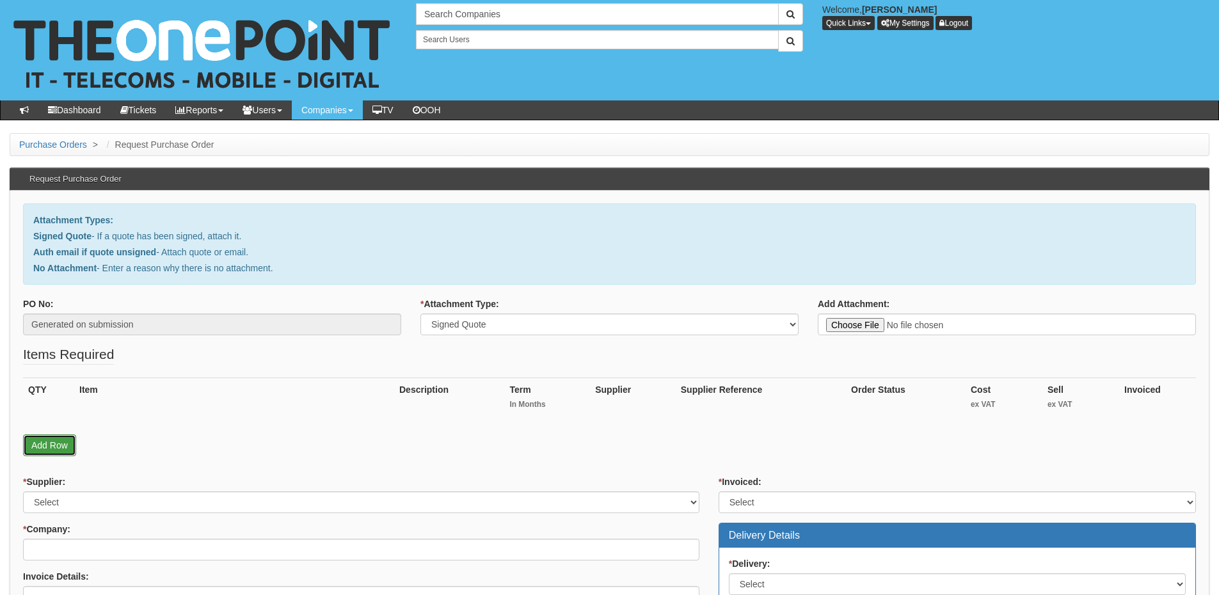
click at [62, 448] on link "Add Row" at bounding box center [49, 445] width 53 height 22
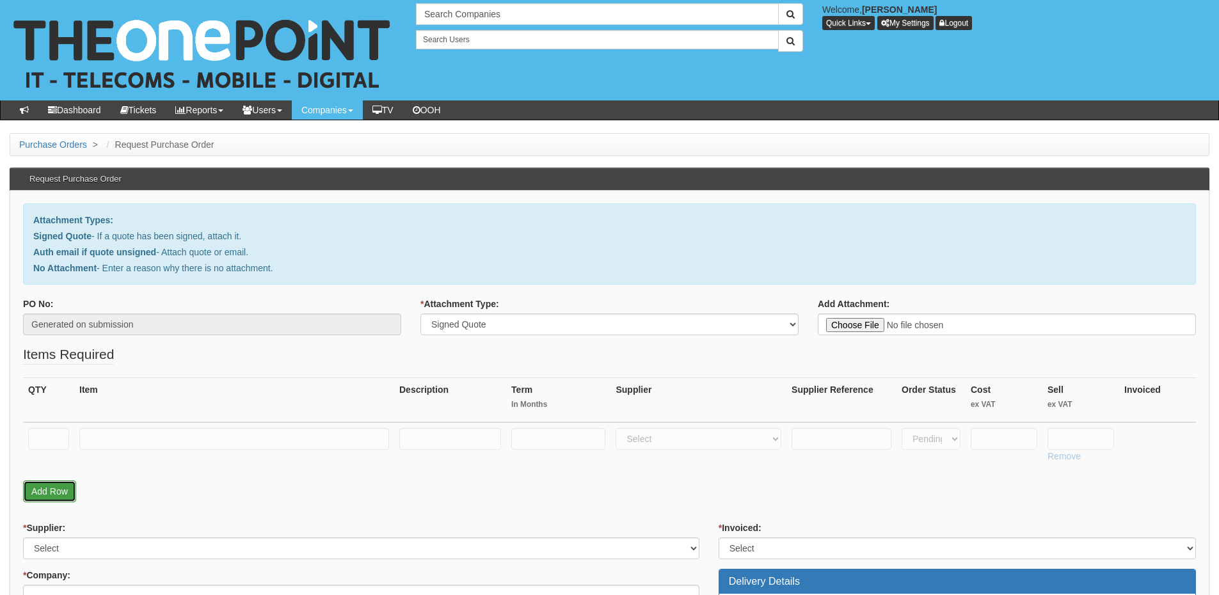
click at [59, 487] on link "Add Row" at bounding box center [49, 491] width 53 height 22
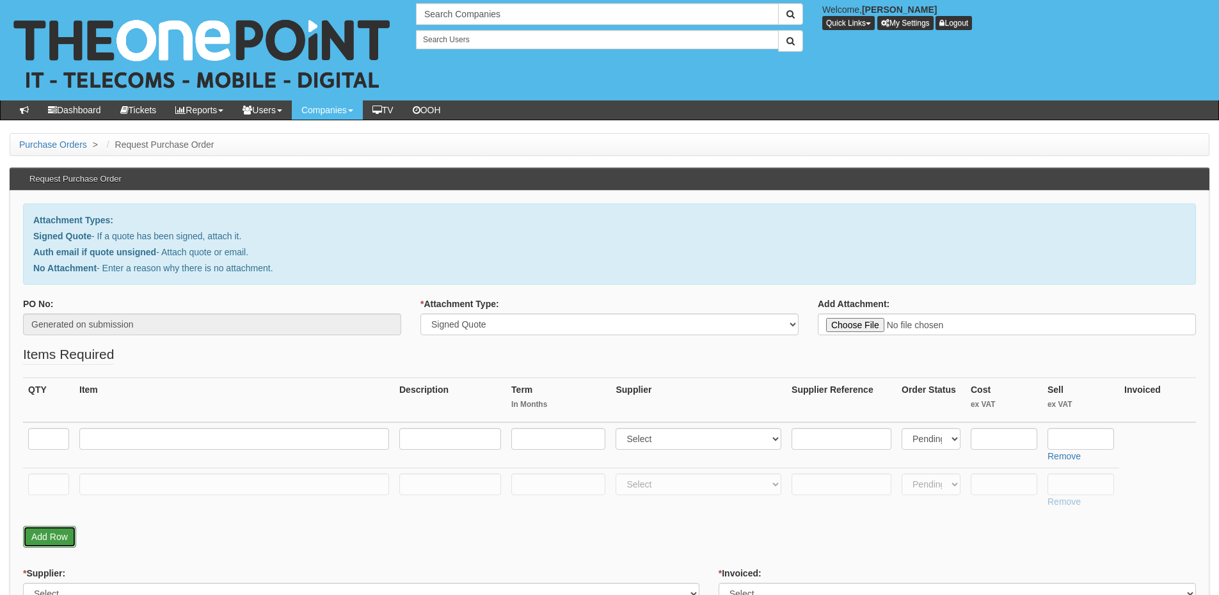
click at [59, 534] on link "Add Row" at bounding box center [49, 537] width 53 height 22
click at [54, 441] on input "text" at bounding box center [48, 439] width 41 height 22
type input "7"
click at [156, 450] on td at bounding box center [234, 445] width 320 height 46
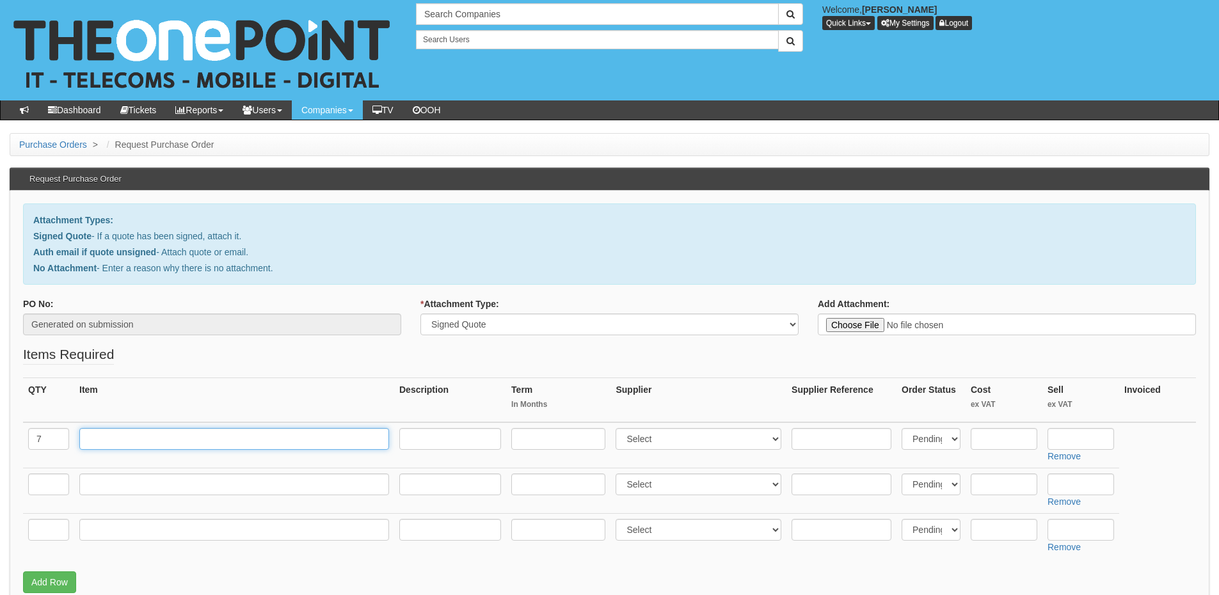
click at [154, 440] on input "text" at bounding box center [234, 439] width 310 height 22
paste input "The One Plan"
type input "The One Plan"
click at [60, 482] on input "text" at bounding box center [48, 484] width 41 height 22
type input "158"
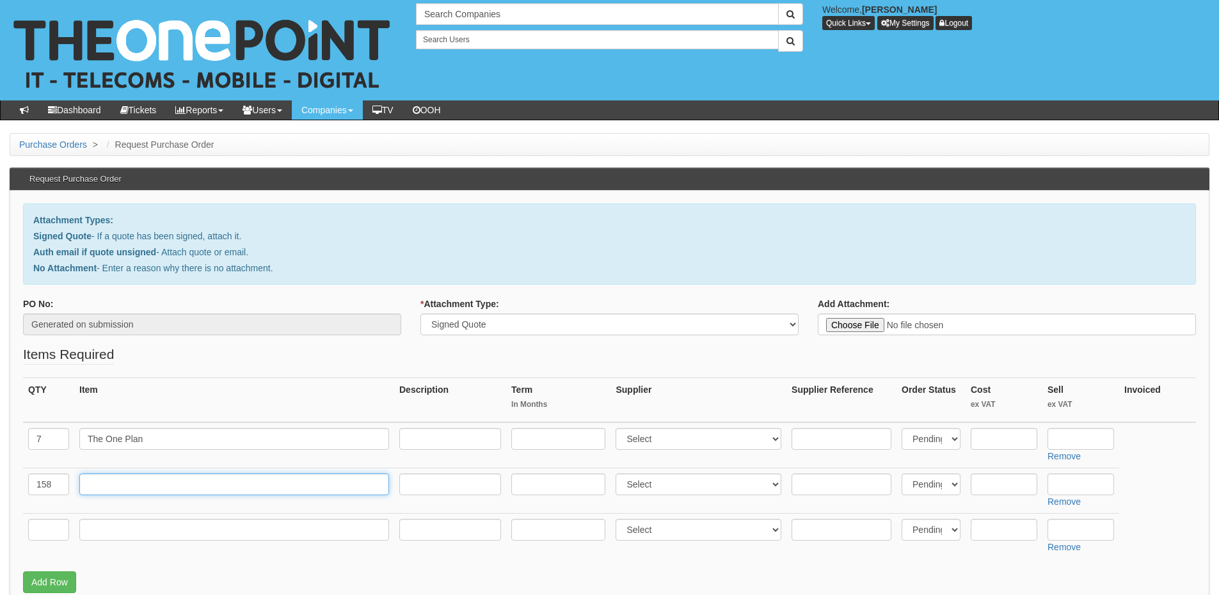
click at [194, 478] on input "text" at bounding box center [234, 484] width 310 height 22
paste input "The One Plan Backups"
type input "The One Plan Backups"
click at [49, 537] on input "text" at bounding box center [48, 530] width 41 height 22
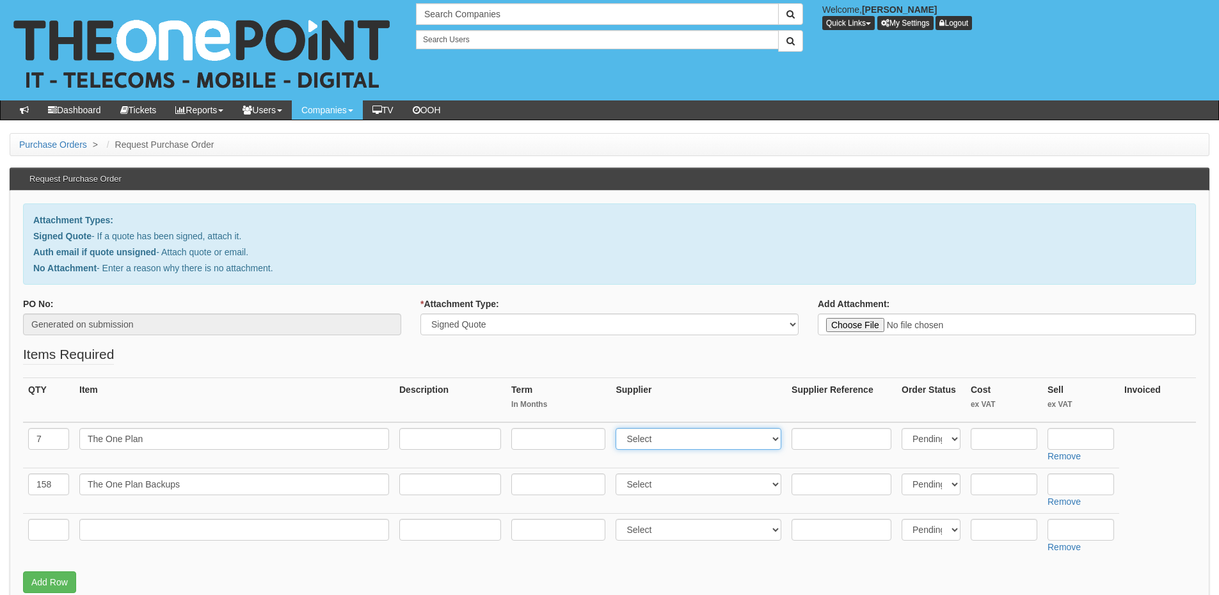
click at [664, 443] on select "Select 123 REG.co.uk 1Password 3 4Gon AA Jones Electric Ltd Abzorb Access Group…" at bounding box center [698, 439] width 166 height 22
select select "81"
click at [619, 428] on select "Select 123 REG.co.uk 1Password 3 4Gon AA Jones Electric Ltd Abzorb Access Group…" at bounding box center [698, 439] width 166 height 22
click at [1076, 439] on input "text" at bounding box center [1080, 439] width 67 height 22
type input "22.50"
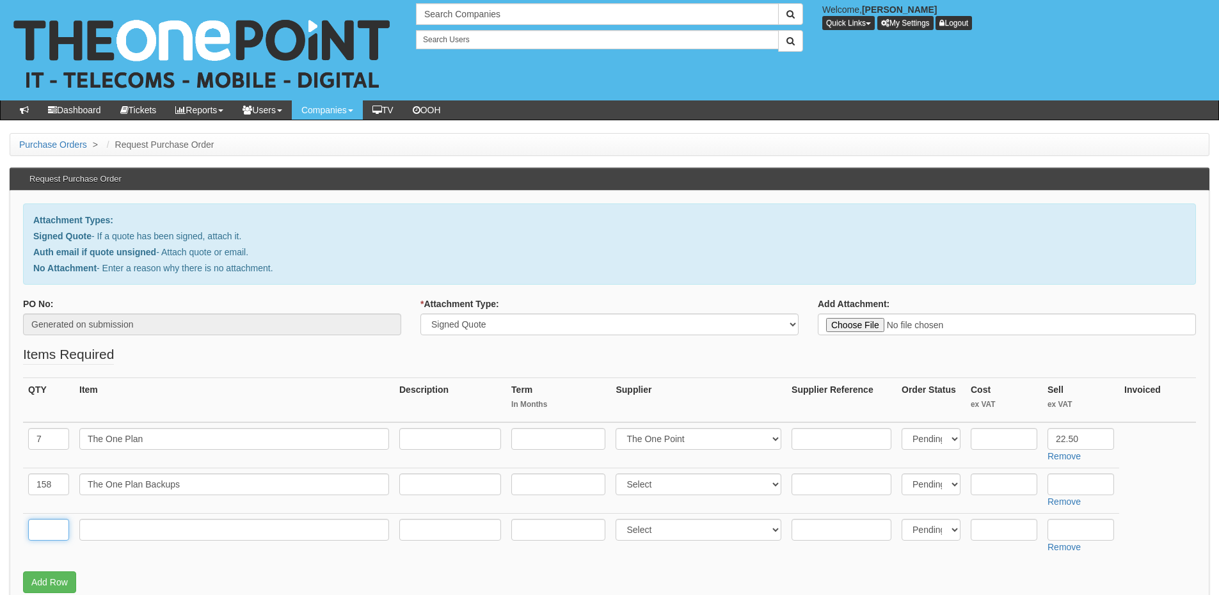
click at [58, 527] on input "text" at bounding box center [48, 530] width 41 height 22
drag, startPoint x: 67, startPoint y: 528, endPoint x: 28, endPoint y: 528, distance: 39.0
click at [28, 528] on td "10" at bounding box center [48, 535] width 51 height 45
type input "3"
click at [90, 528] on input "text" at bounding box center [234, 530] width 310 height 22
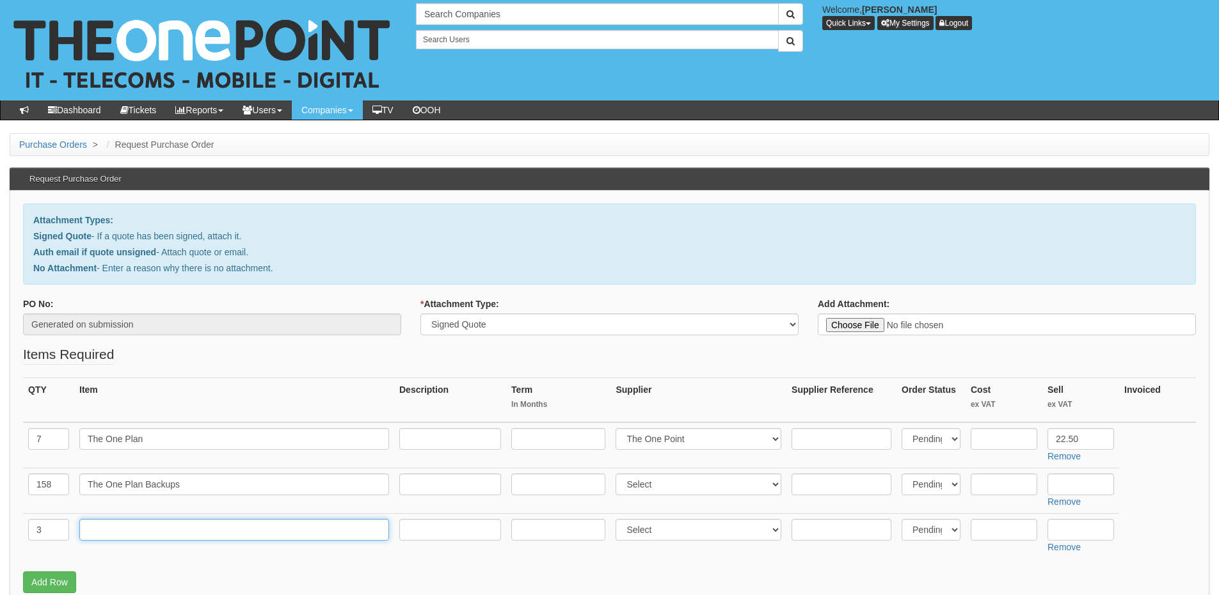
paste input "M365 Exchange Plan 1"
type input "M365 Exchange Plan 1"
click at [416, 532] on input "text" at bounding box center [450, 530] width 102 height 22
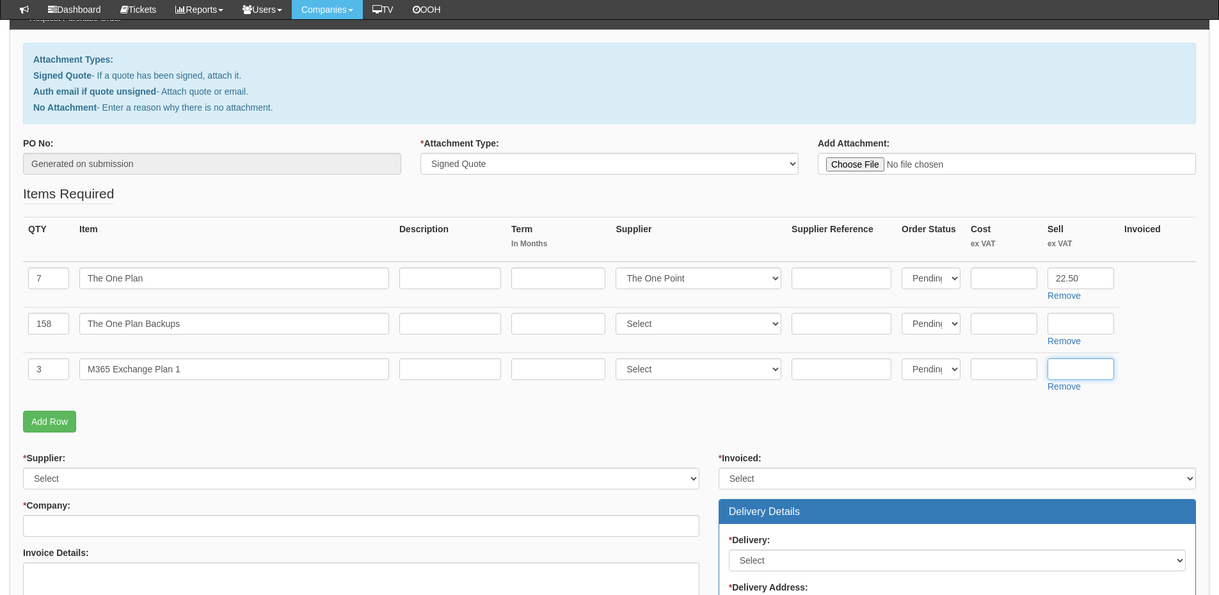
click at [1068, 369] on input "text" at bounding box center [1080, 369] width 67 height 22
type input "3.26"
click at [37, 419] on link "Add Row" at bounding box center [49, 422] width 53 height 22
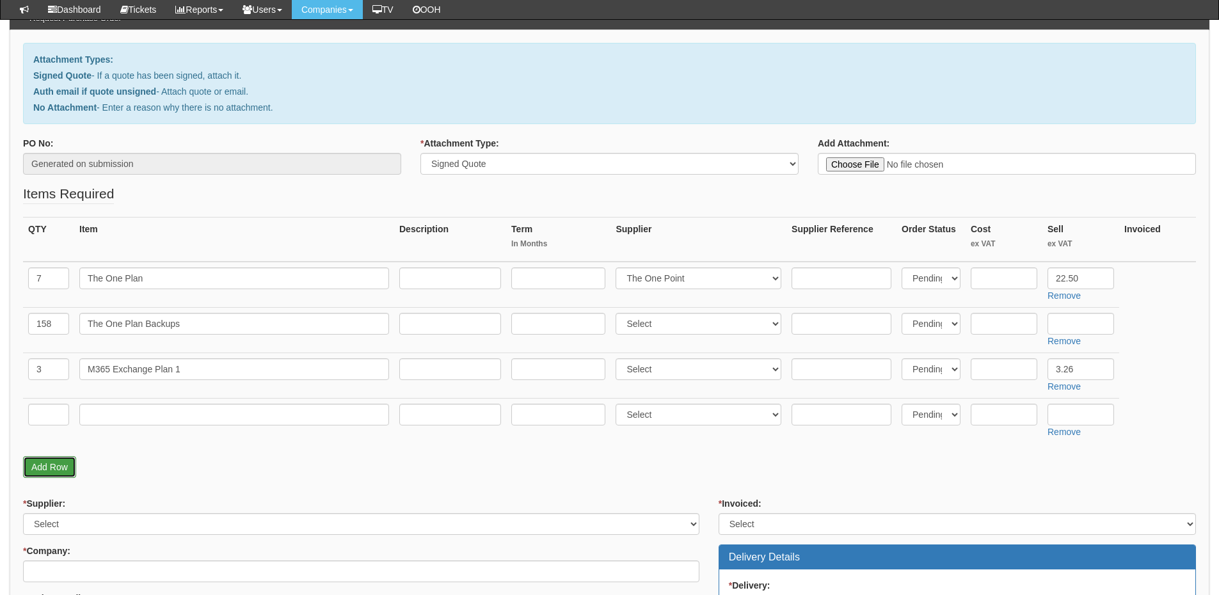
click at [63, 467] on link "Add Row" at bounding box center [49, 467] width 53 height 22
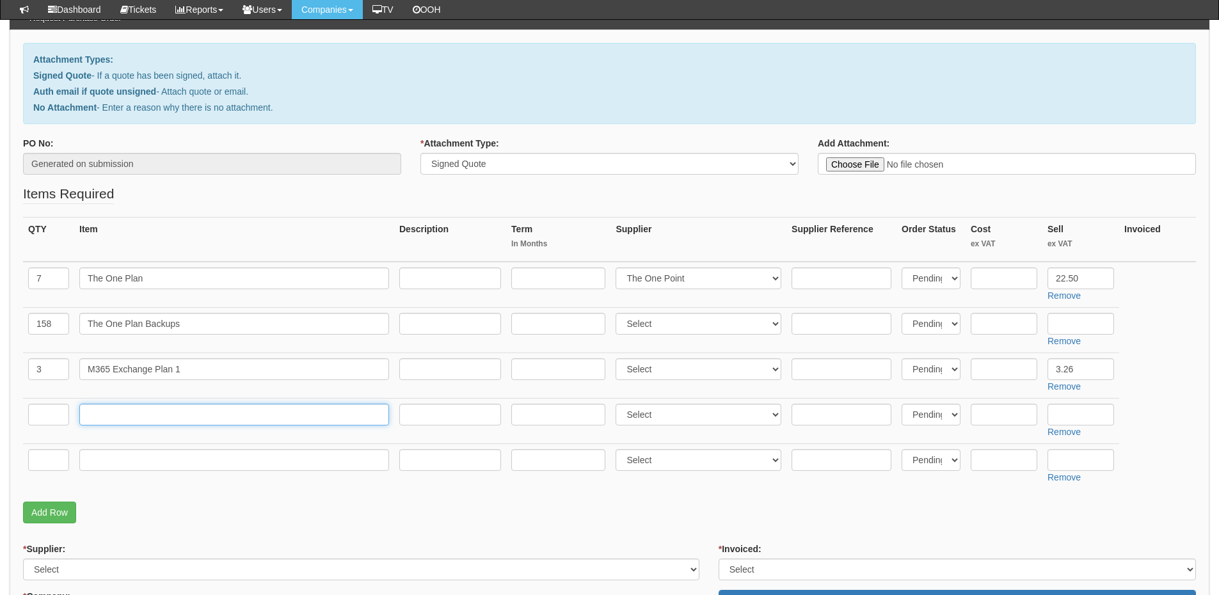
click at [163, 405] on input "text" at bounding box center [234, 415] width 310 height 22
paste input "M365 Business Standard"
type input "M365 Business Standard"
click at [59, 416] on input "text" at bounding box center [48, 415] width 41 height 22
type input "10"
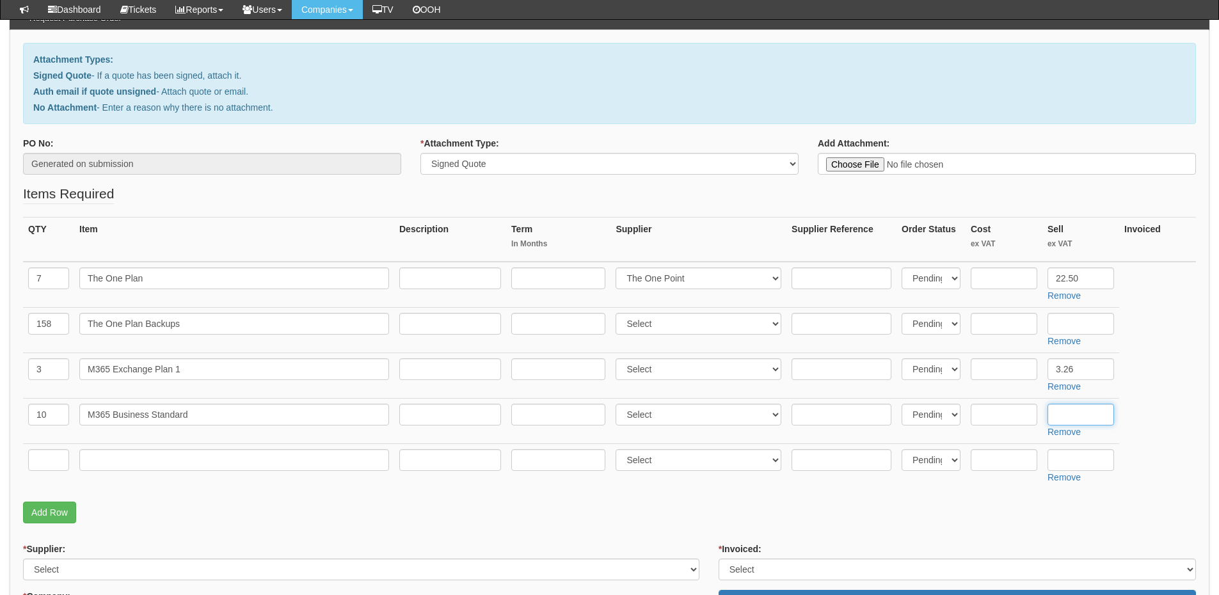
click at [1088, 408] on input "text" at bounding box center [1080, 415] width 67 height 22
type input "10.08"
click at [1072, 477] on link "Remove" at bounding box center [1063, 477] width 33 height 10
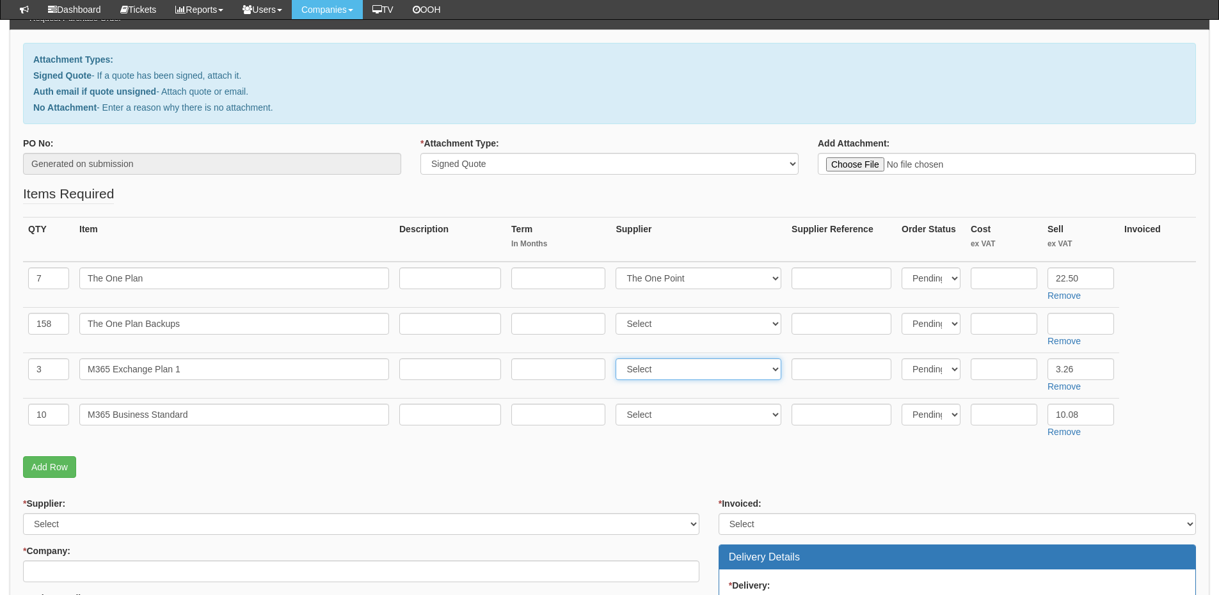
click at [649, 367] on select "Select 123 REG.co.uk 1Password 3 4Gon AA Jones Electric Ltd Abzorb Access Group…" at bounding box center [698, 369] width 166 height 22
select select "291"
click at [619, 358] on select "Select 123 REG.co.uk 1Password 3 4Gon AA Jones Electric Ltd Abzorb Access Group…" at bounding box center [698, 369] width 166 height 22
click at [644, 413] on select "Select 123 REG.co.uk 1Password 3 4Gon AA Jones Electric Ltd Abzorb Access Group…" at bounding box center [698, 415] width 166 height 22
select select "291"
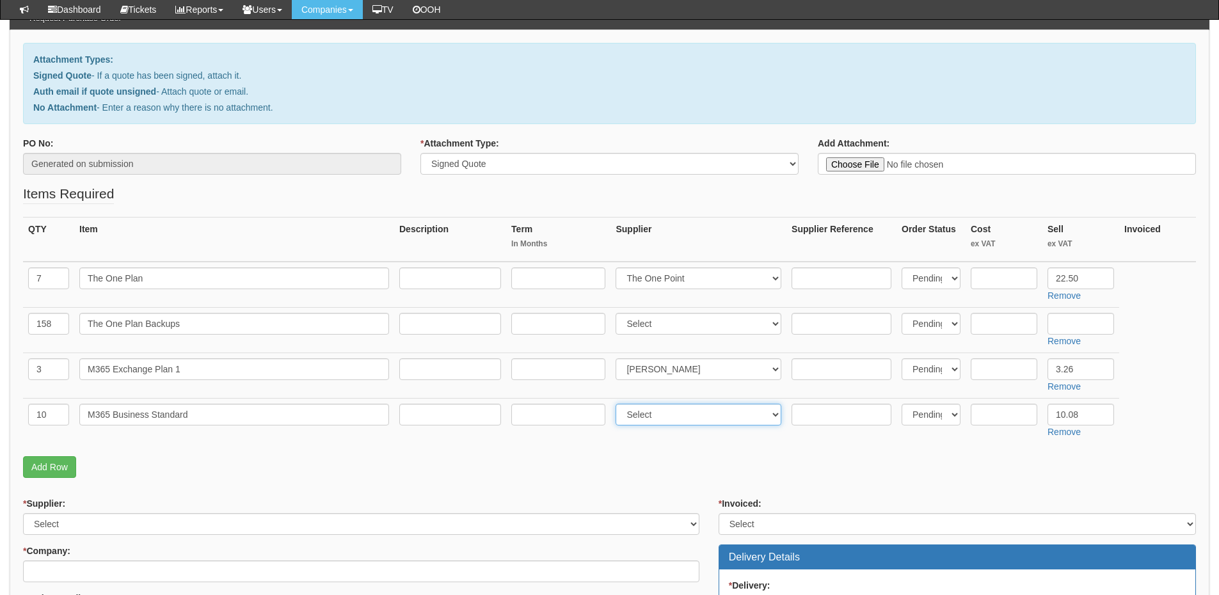
click at [619, 404] on select "Select 123 REG.co.uk 1Password 3 4Gon AA Jones Electric Ltd Abzorb Access Group…" at bounding box center [698, 415] width 166 height 22
click at [1018, 376] on input "text" at bounding box center [1004, 369] width 67 height 22
type input "2.66"
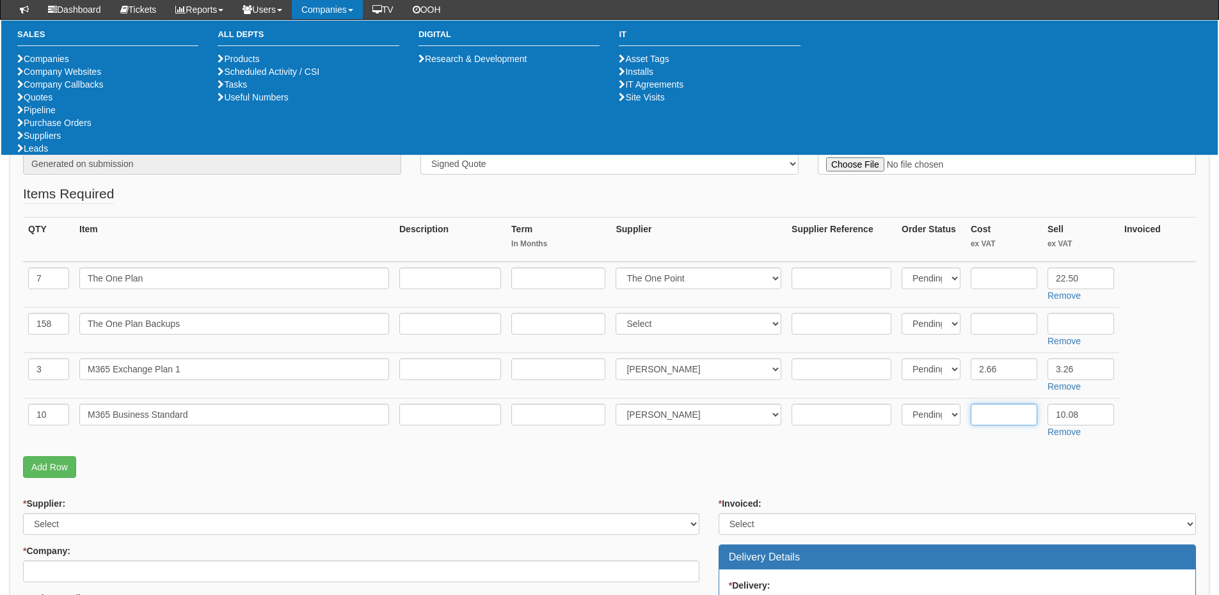
click at [992, 410] on input "text" at bounding box center [1004, 415] width 67 height 22
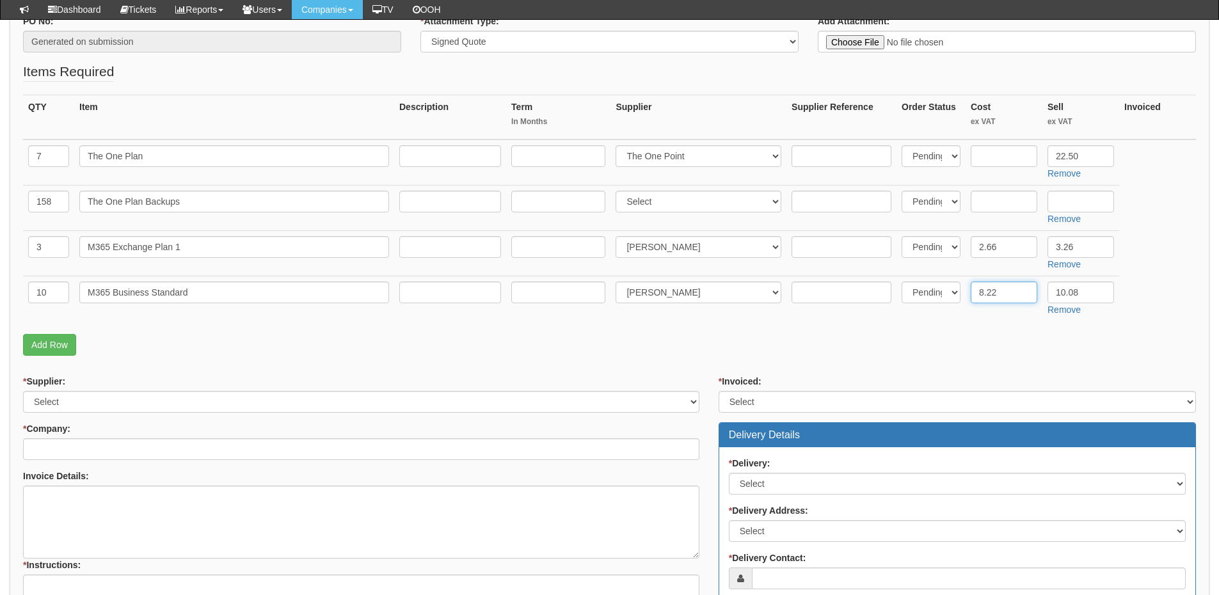
scroll to position [256, 0]
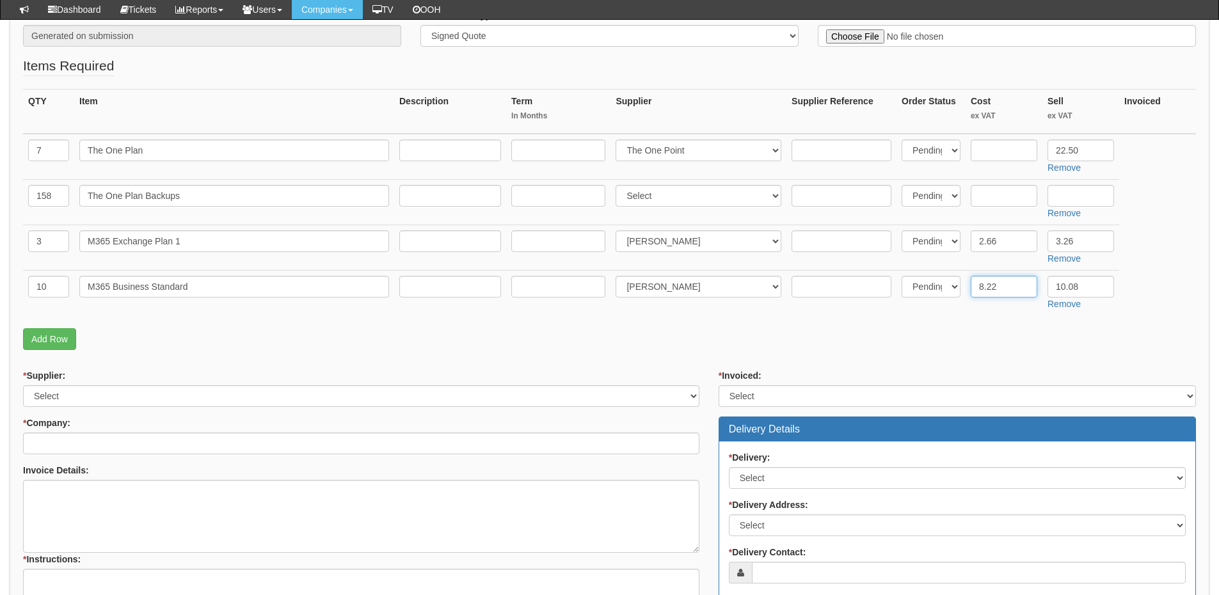
type input "8.22"
click at [554, 148] on input "text" at bounding box center [558, 150] width 94 height 22
type input "12"
click at [557, 235] on input "text" at bounding box center [558, 241] width 94 height 22
type input "12"
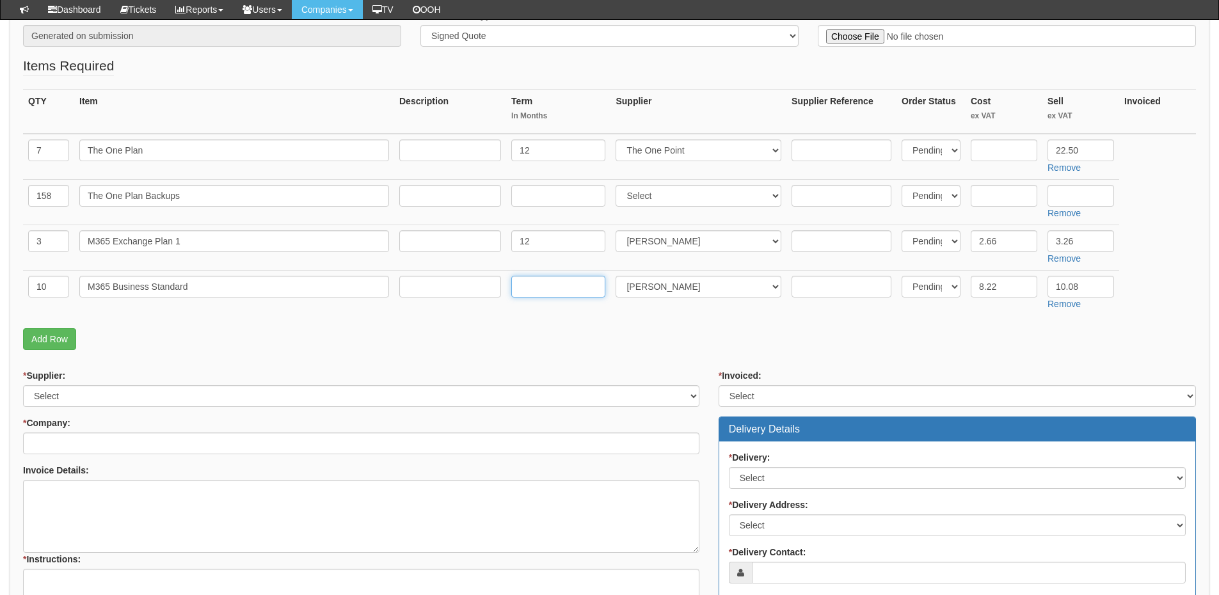
click at [534, 287] on input "text" at bounding box center [558, 287] width 94 height 22
type input "12"
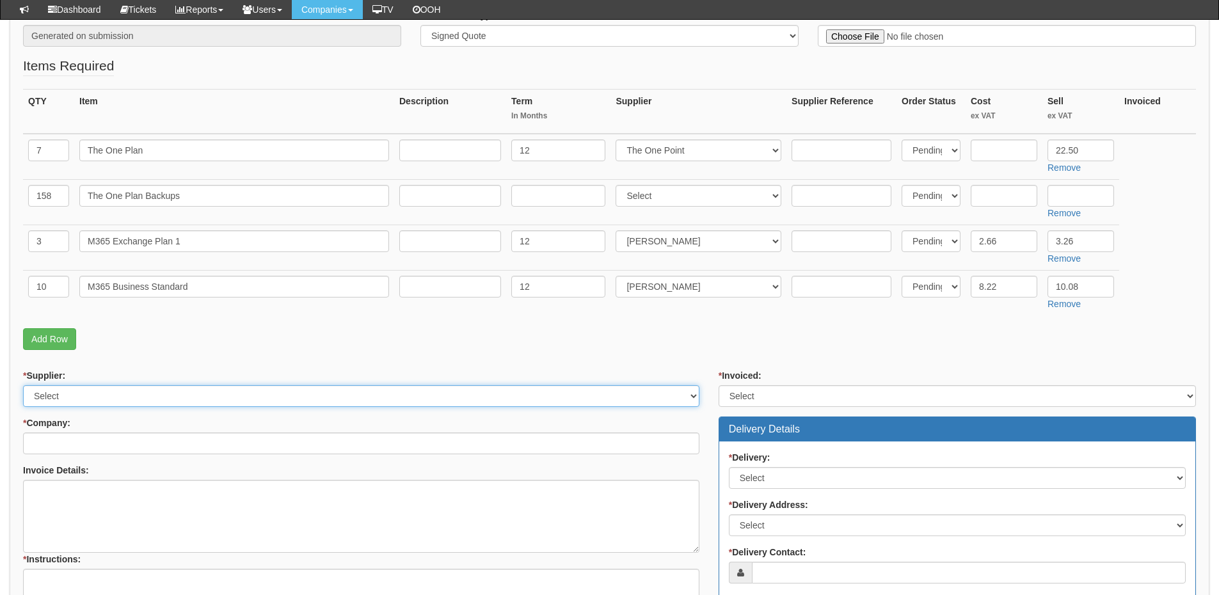
click at [108, 393] on select "Select 123 REG.co.uk 1Password 3 4Gon AA Jones Electric Ltd Abzorb Access Group…" at bounding box center [361, 396] width 676 height 22
select select "124"
click at [23, 385] on select "Select 123 REG.co.uk 1Password 3 4Gon AA Jones Electric Ltd Abzorb Access Group…" at bounding box center [361, 396] width 676 height 22
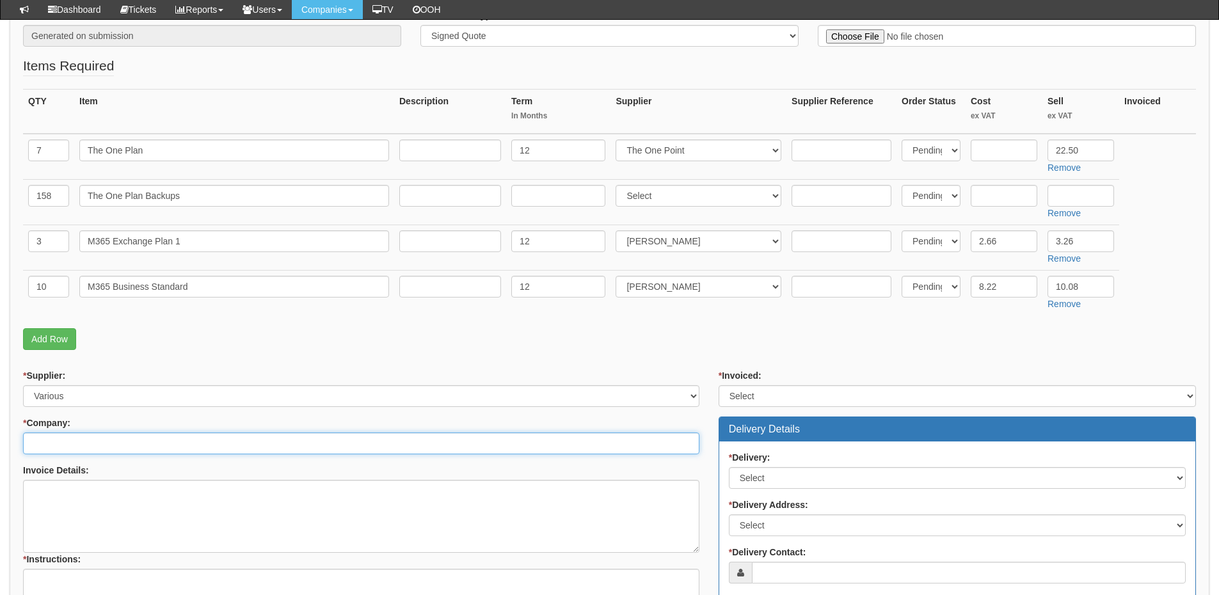
click at [95, 438] on input "* Company:" at bounding box center [361, 443] width 676 height 22
click at [93, 436] on input "* Company:" at bounding box center [361, 443] width 676 height 22
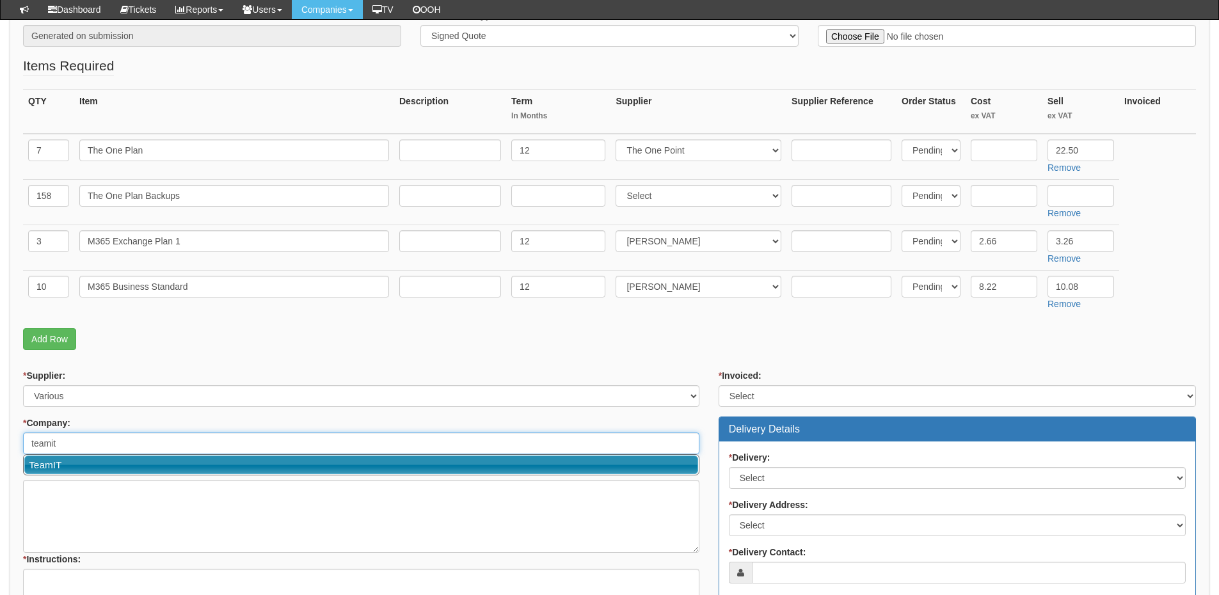
click at [91, 462] on link "TeamIT" at bounding box center [361, 465] width 674 height 19
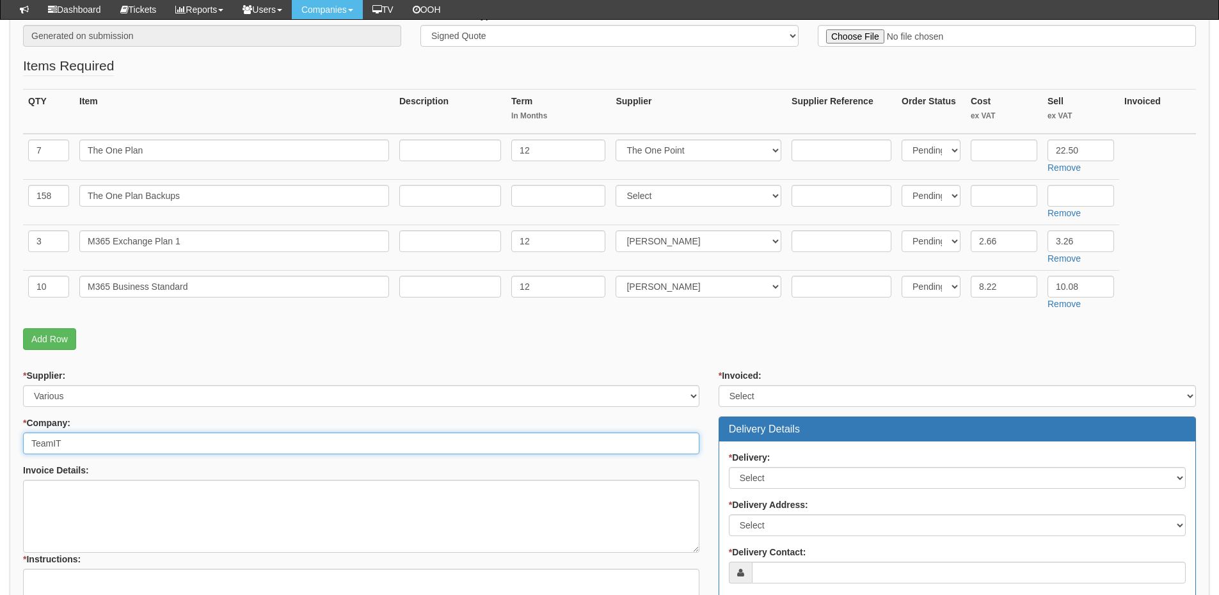
type input "TeamIT"
click at [287, 509] on textarea "Invoice Details:" at bounding box center [361, 516] width 676 height 73
paste textarea "Clover access"
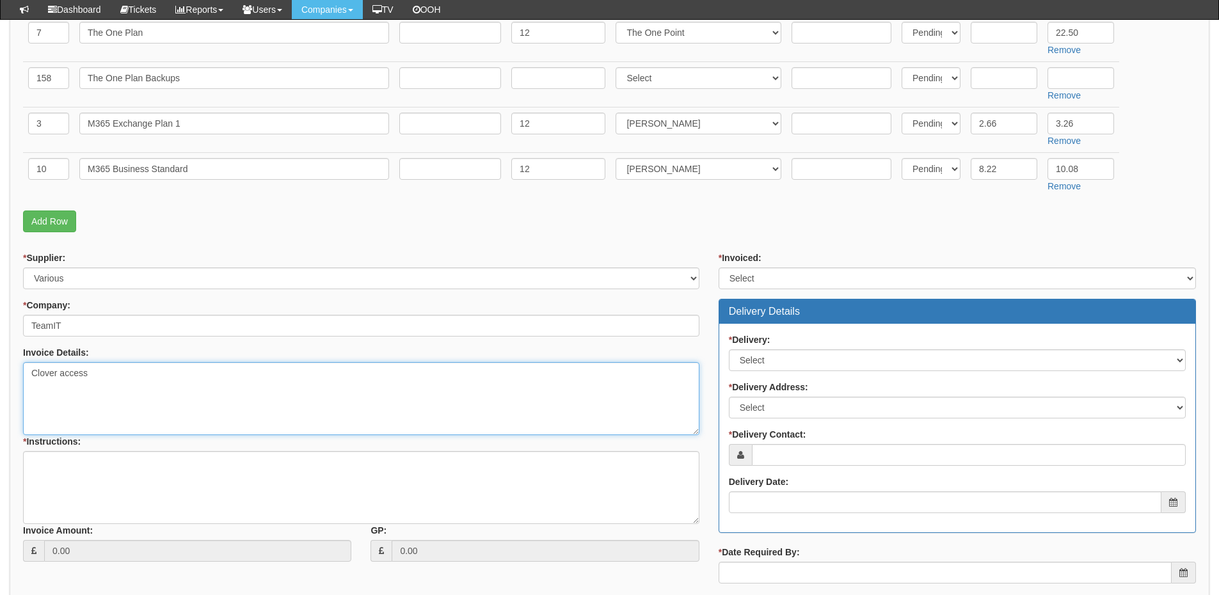
scroll to position [384, 0]
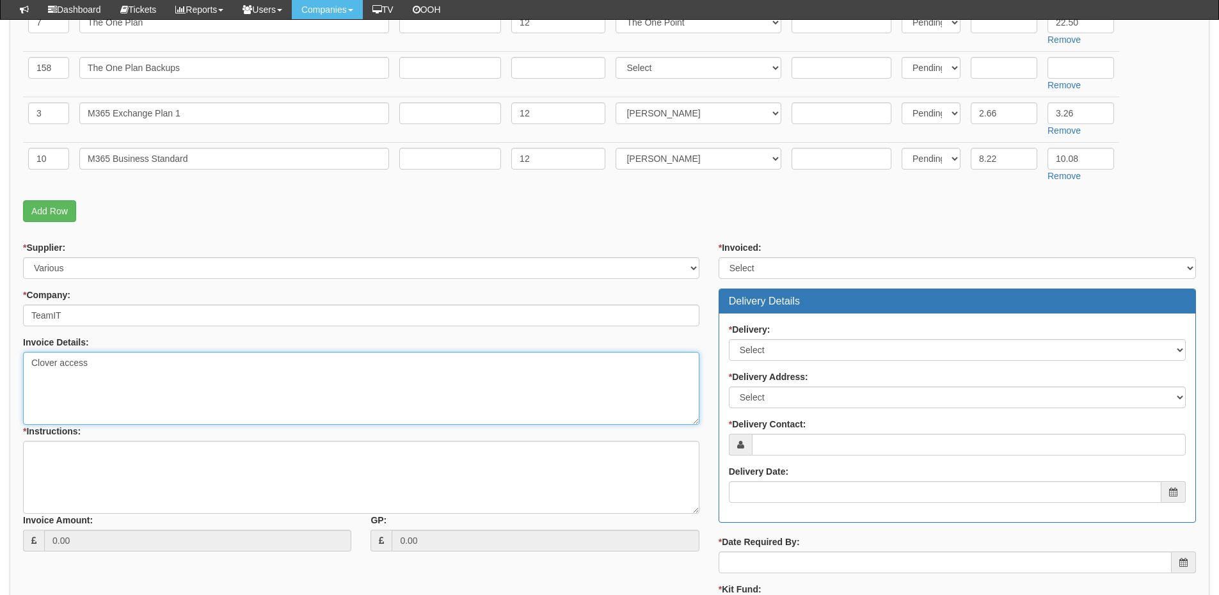
type textarea "Clover access"
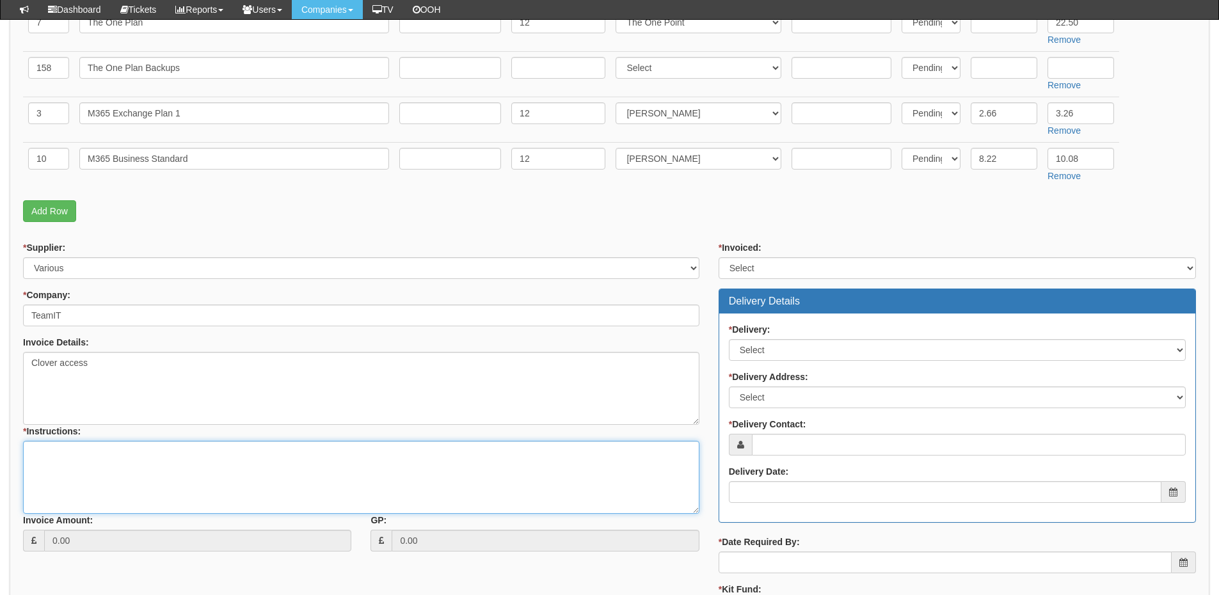
click at [131, 466] on textarea "* Instructions:" at bounding box center [361, 477] width 676 height 73
type textarea "Team IT migration"
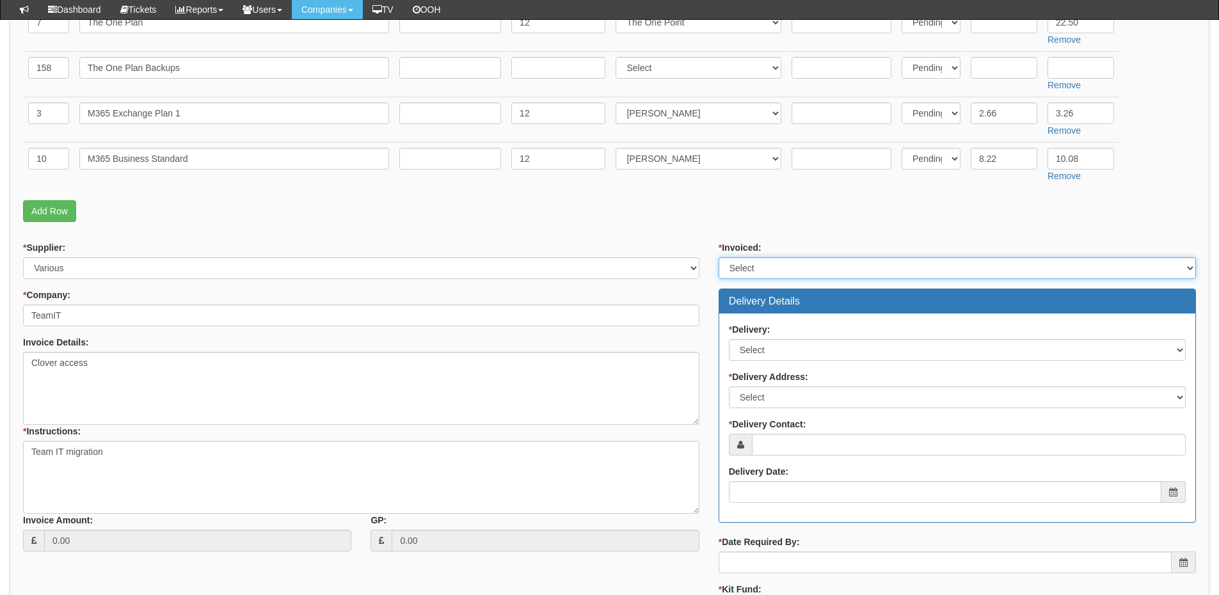
click at [744, 277] on select "Select Yes No N/A STB (part of order)" at bounding box center [956, 268] width 477 height 22
select select "2"
click at [718, 257] on select "Select Yes No N/A STB (part of order)" at bounding box center [956, 268] width 477 height 22
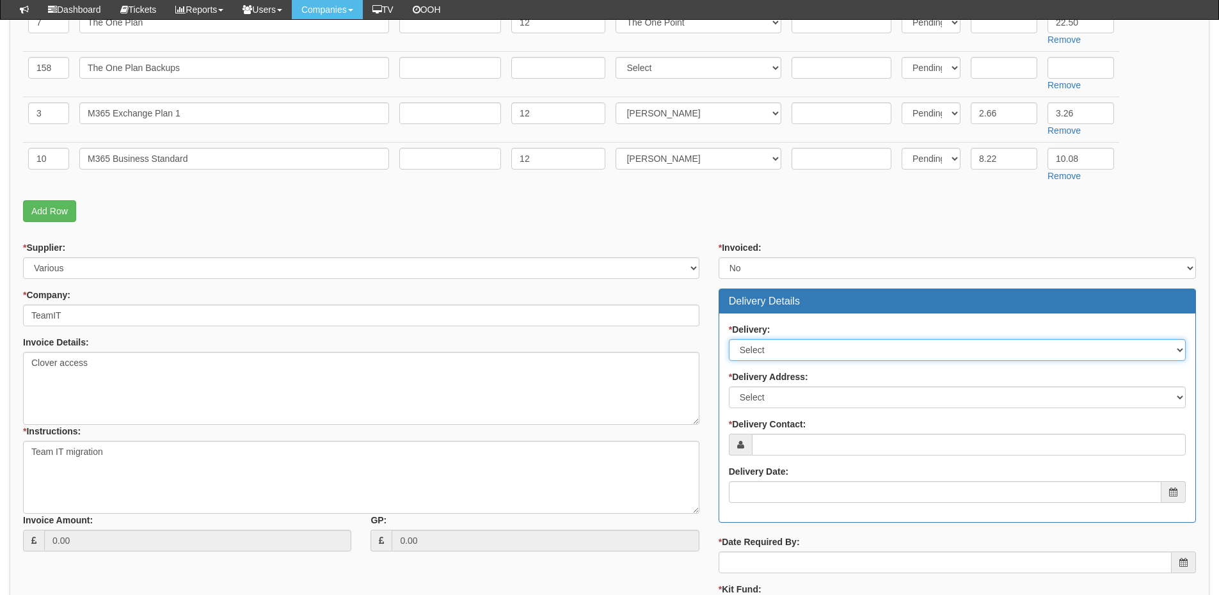
click at [754, 358] on select "Select No Not Applicable Yes" at bounding box center [957, 350] width 457 height 22
select select "3"
click at [729, 339] on select "Select No Not Applicable Yes" at bounding box center [957, 350] width 457 height 22
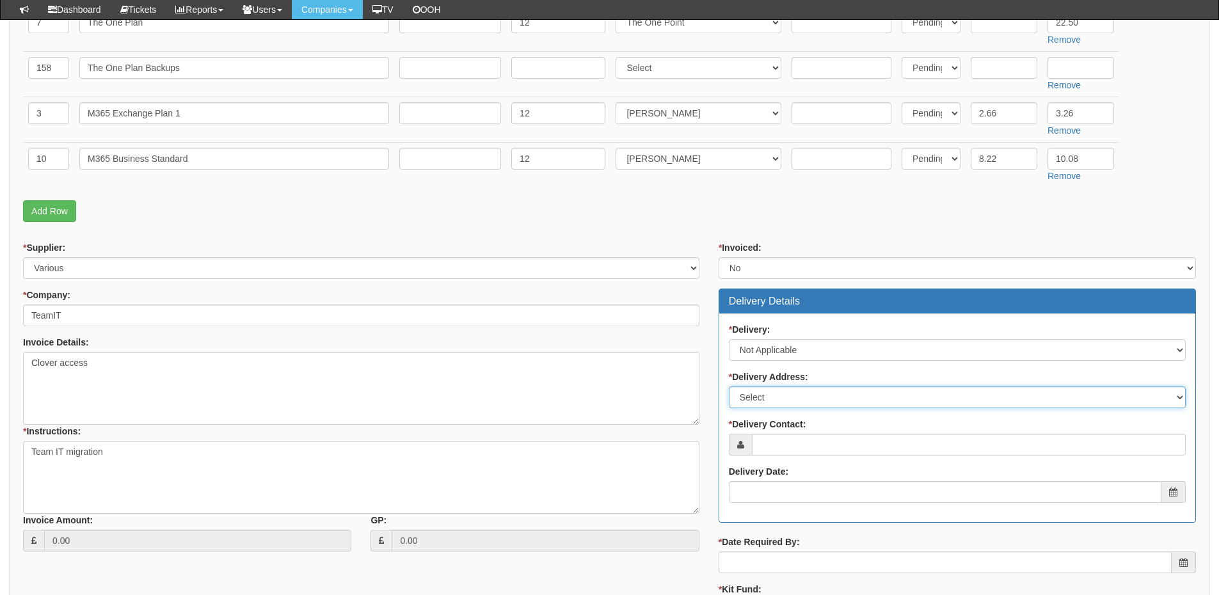
click at [770, 401] on select "Select Not Applicable Main Address - WF8 4HY Other" at bounding box center [957, 397] width 457 height 22
select select "N/A"
click at [729, 386] on select "Select Not Applicable Main Address - WF8 4HY Other" at bounding box center [957, 397] width 457 height 22
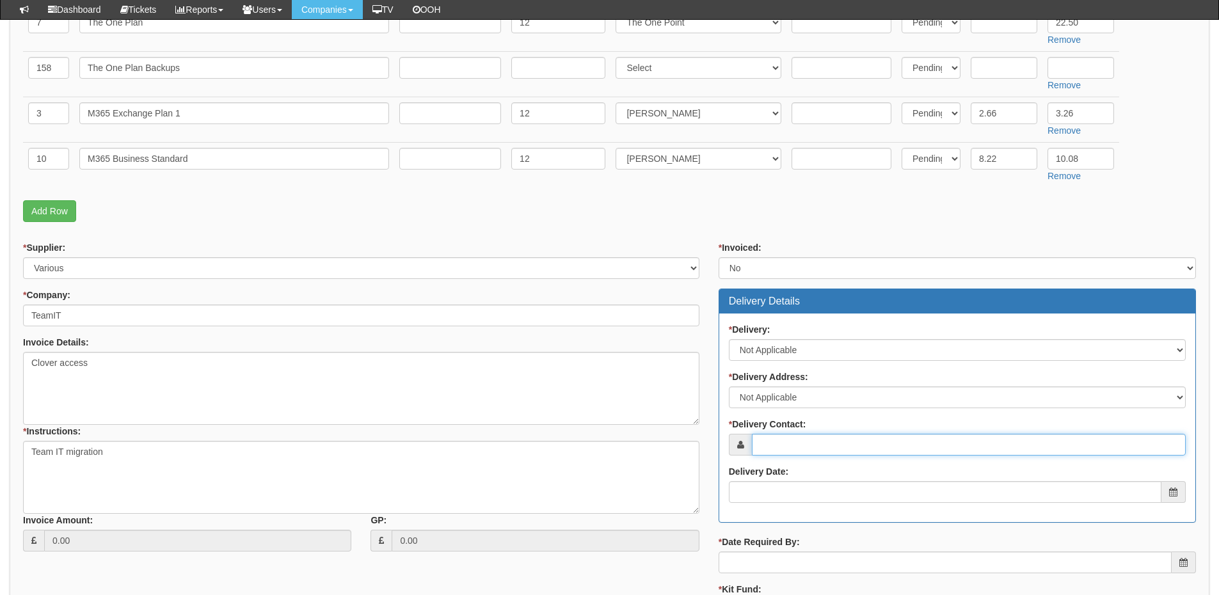
click at [779, 443] on input "* Delivery Contact:" at bounding box center [969, 445] width 434 height 22
click at [780, 447] on input "* Delivery Contact:" at bounding box center [969, 445] width 434 height 22
paste input "Claire Duxbury"
type input "Claire Duxbury"
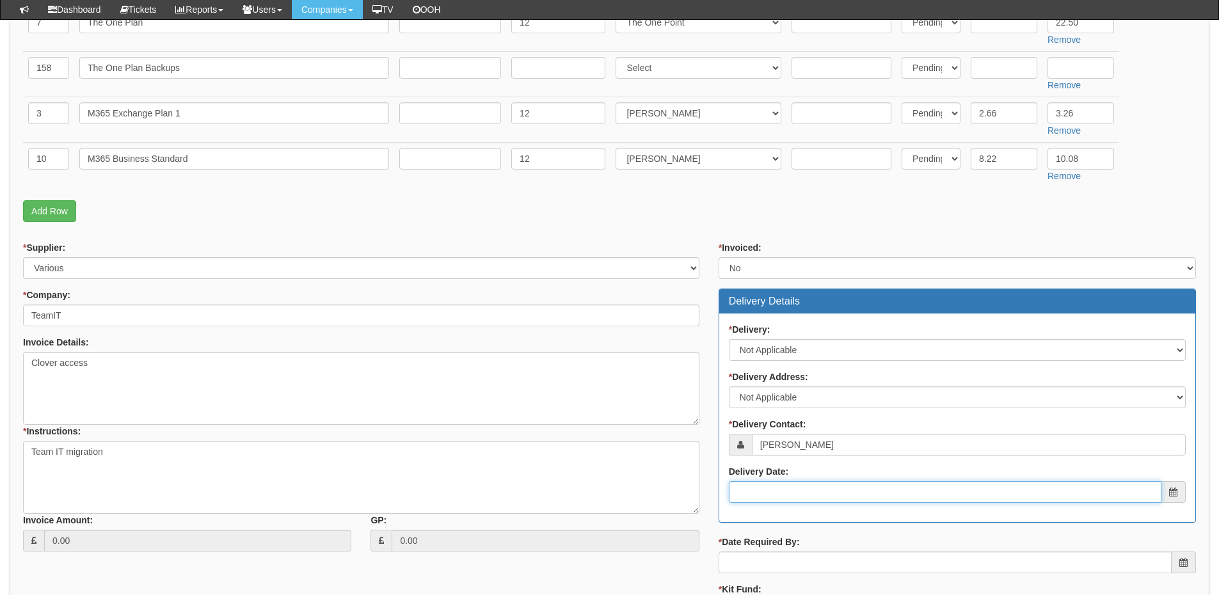
click at [781, 491] on input "Delivery Date:" at bounding box center [945, 492] width 432 height 22
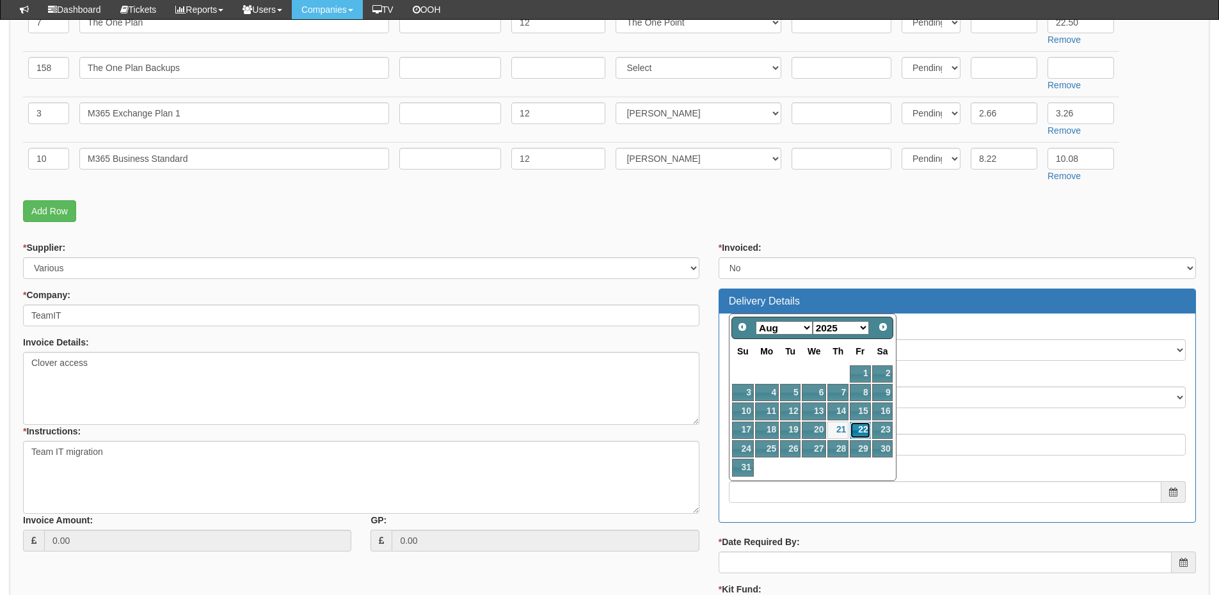
click at [866, 423] on link "22" at bounding box center [860, 430] width 20 height 17
type input "2025-08-22"
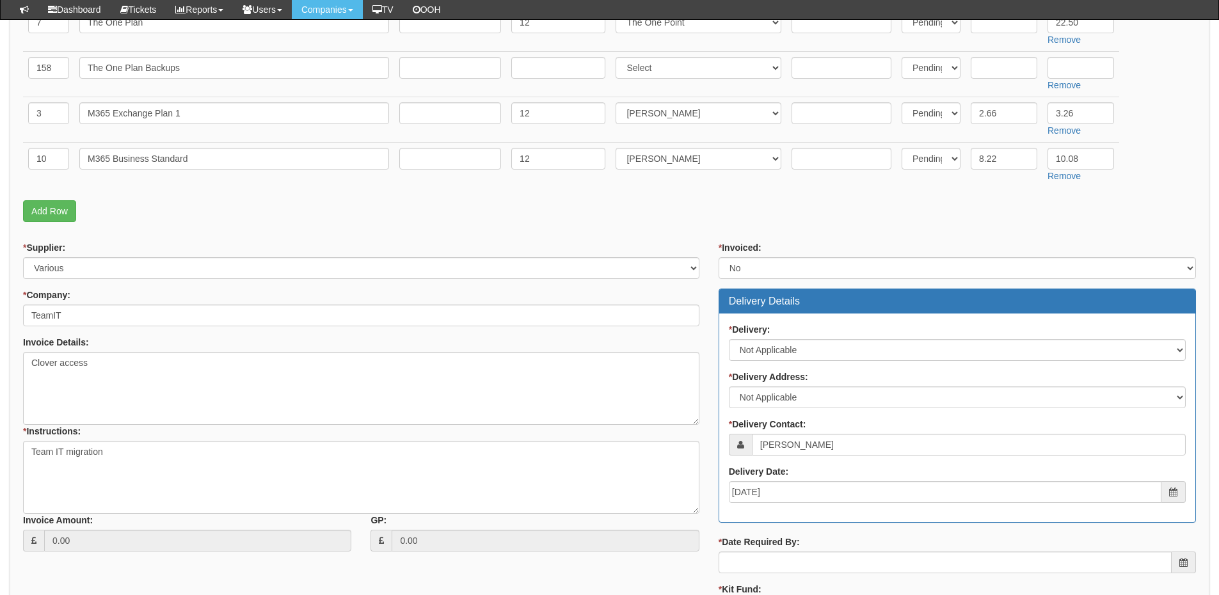
scroll to position [554, 0]
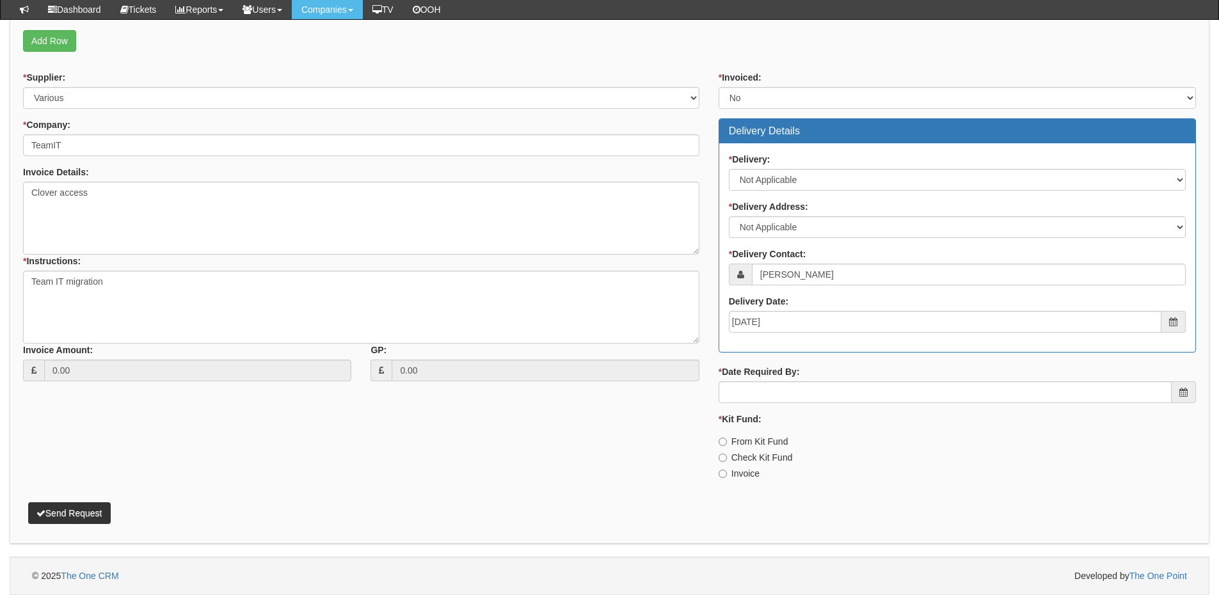
click at [841, 376] on div "* Date Required By:" at bounding box center [956, 384] width 477 height 38
click at [846, 391] on input "* Date Required By:" at bounding box center [944, 392] width 453 height 22
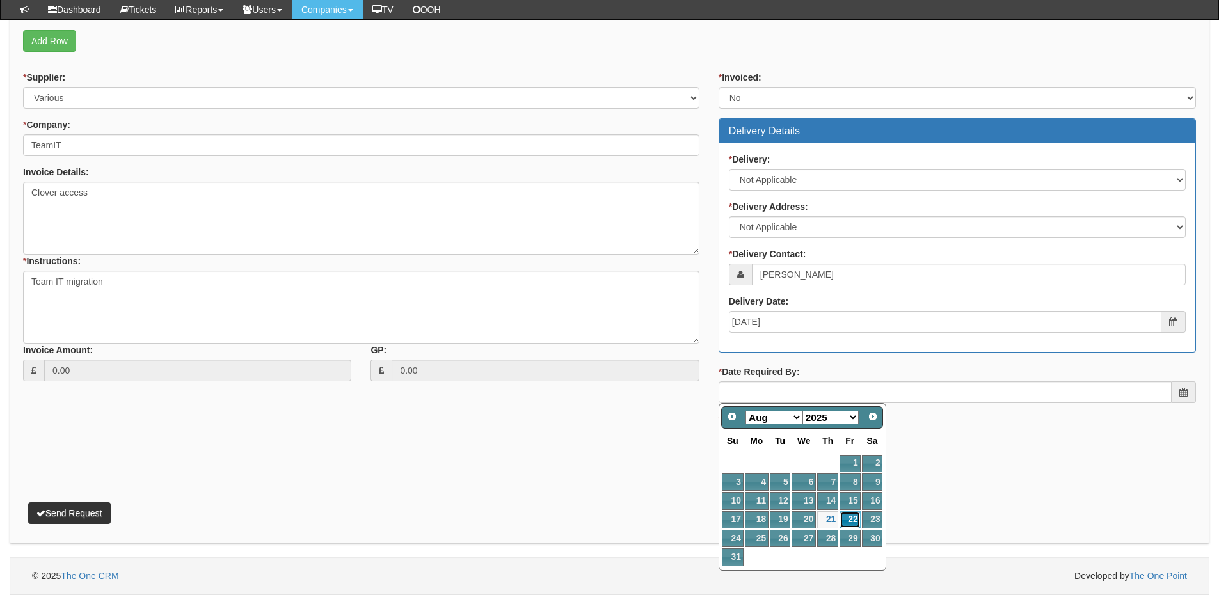
click at [851, 519] on link "22" at bounding box center [849, 519] width 20 height 17
type input "2025-08-22"
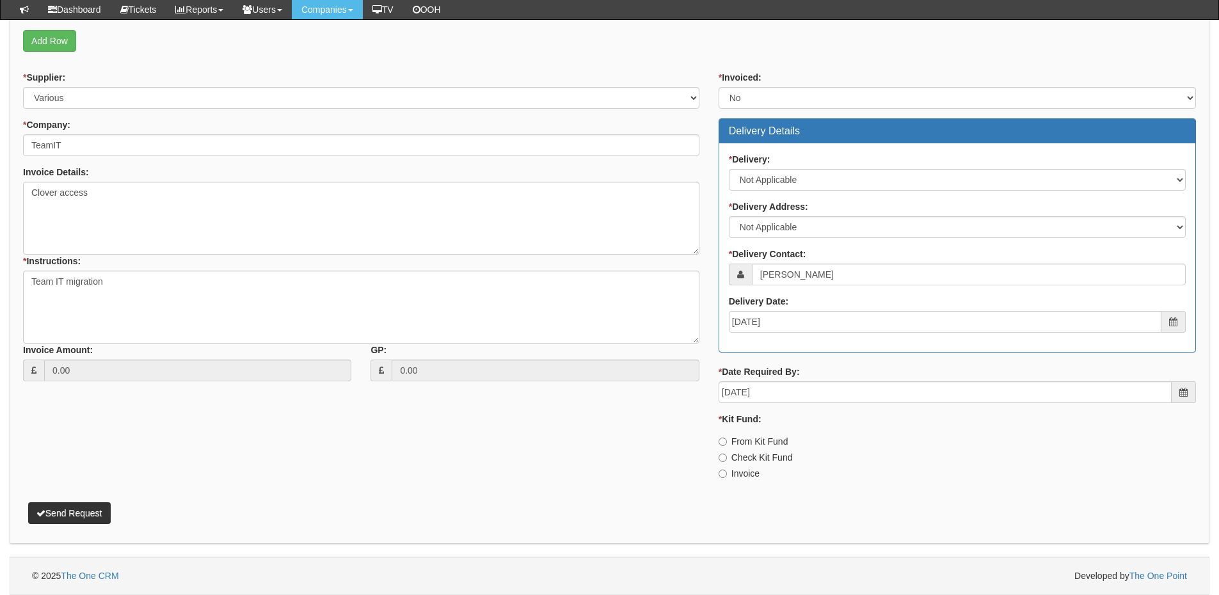
click at [736, 473] on label "Invoice" at bounding box center [738, 473] width 41 height 13
click at [727, 446] on input "Invoice" at bounding box center [722, 442] width 8 height 8
radio input "true"
click at [81, 511] on button "Send Request" at bounding box center [69, 513] width 83 height 22
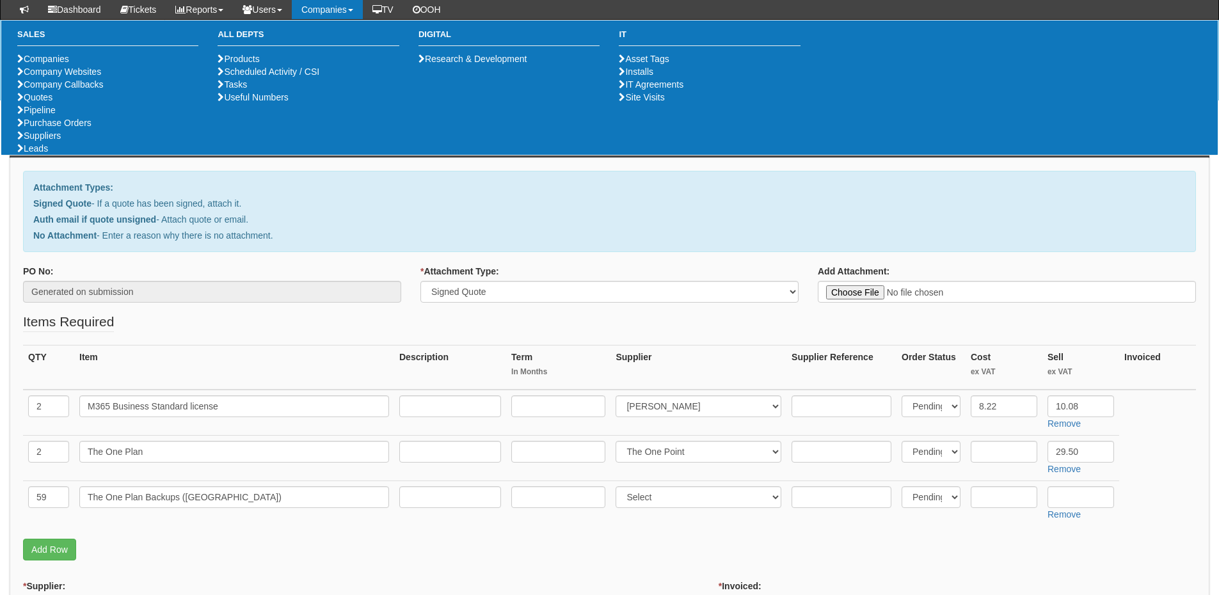
select select "Signed Quote"
select select "291"
select select "81"
select select "124"
select select "2"
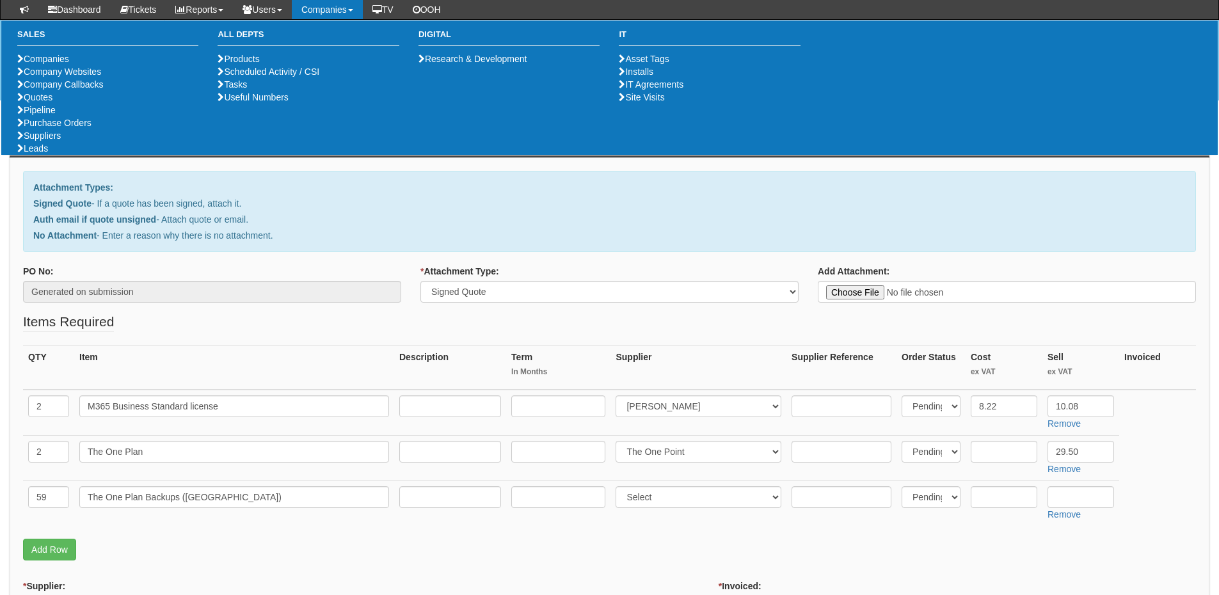
select select "3"
select select "N/A"
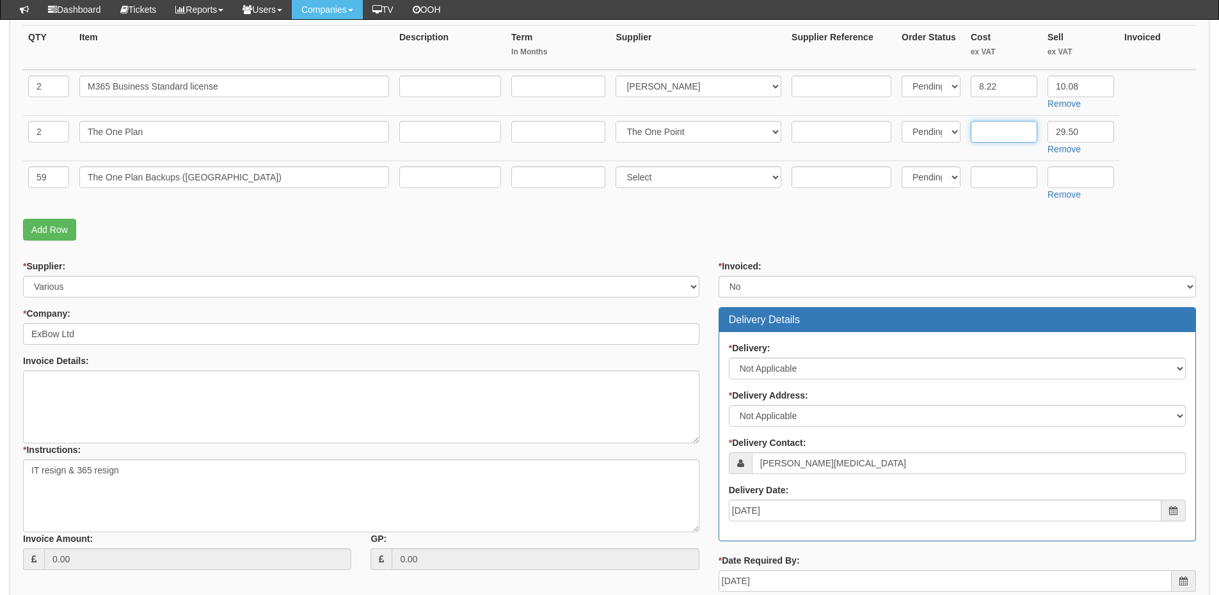
click at [1003, 131] on input "text" at bounding box center [1004, 132] width 67 height 22
click at [1010, 176] on input "text" at bounding box center [1004, 177] width 67 height 22
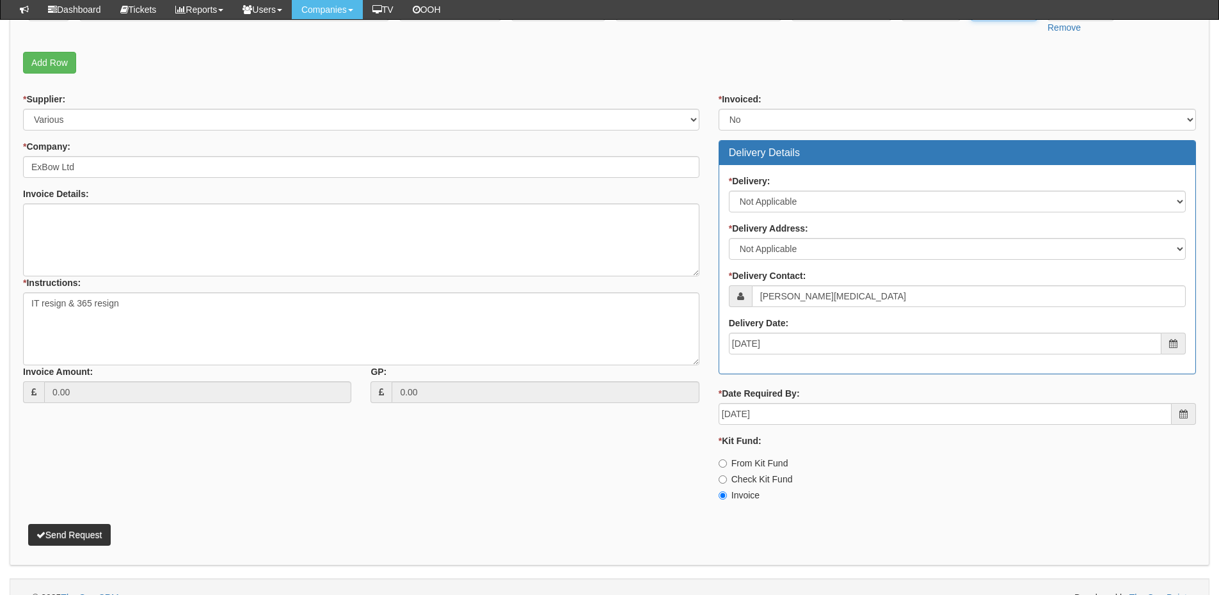
scroll to position [509, 0]
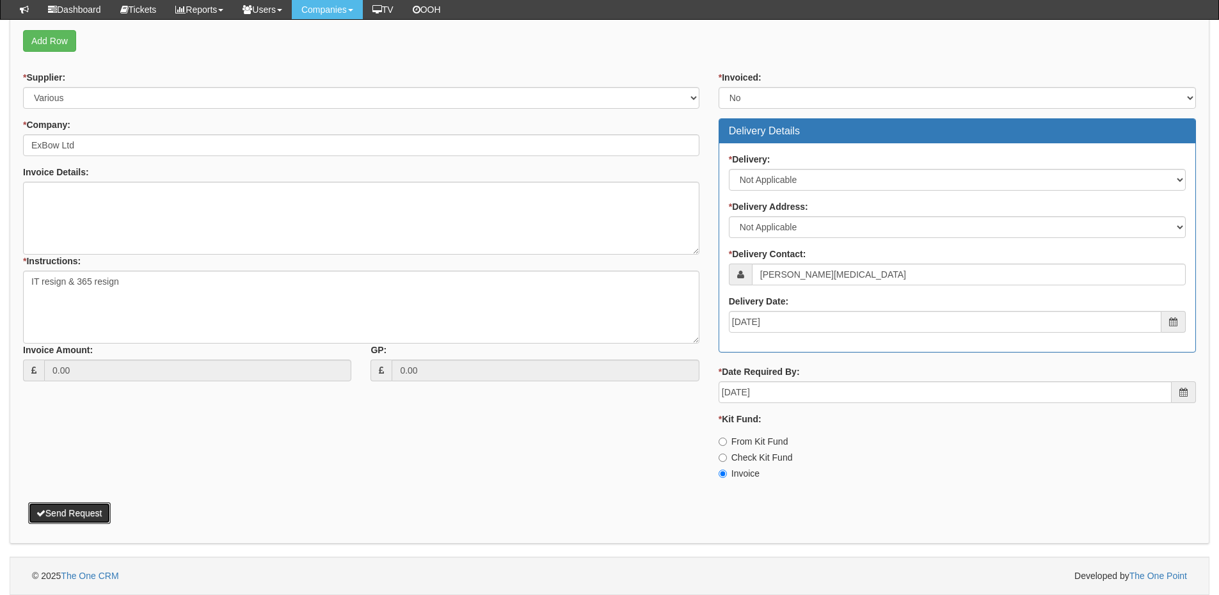
click at [53, 519] on button "Send Request" at bounding box center [69, 513] width 83 height 22
